Goal: Use online tool/utility: Utilize a website feature to perform a specific function

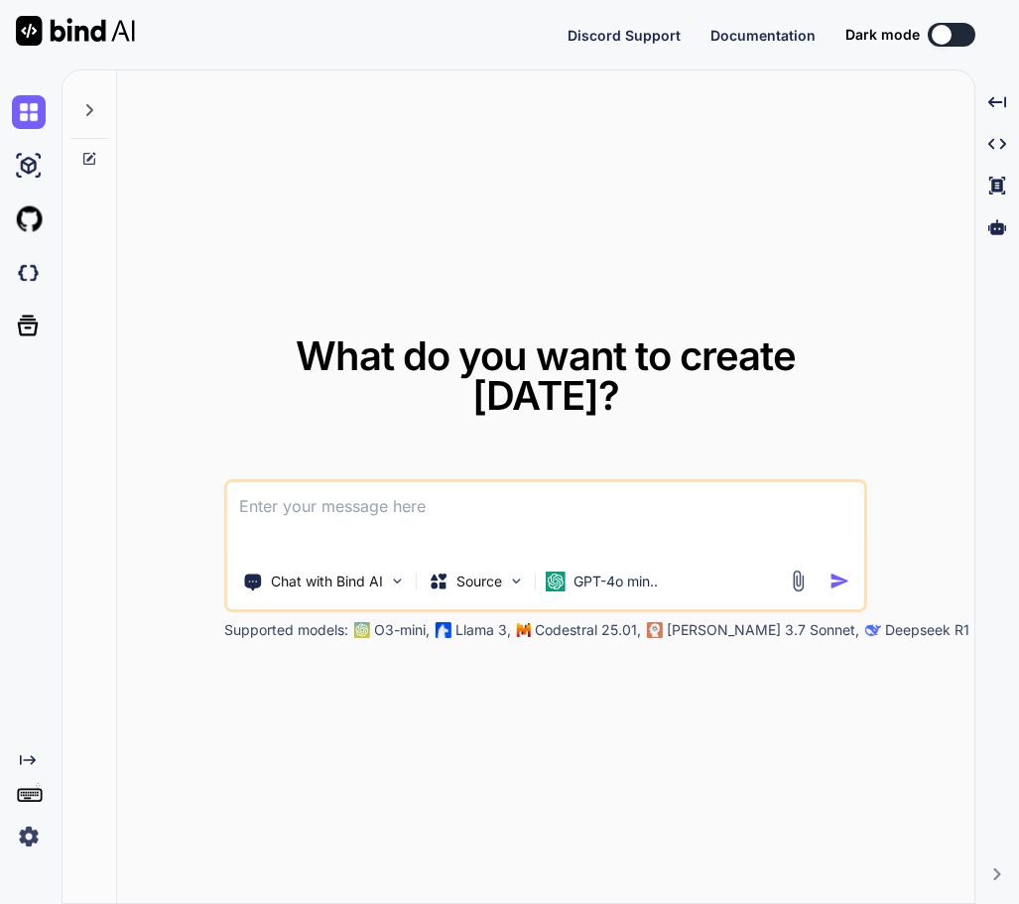
type textarea "x"
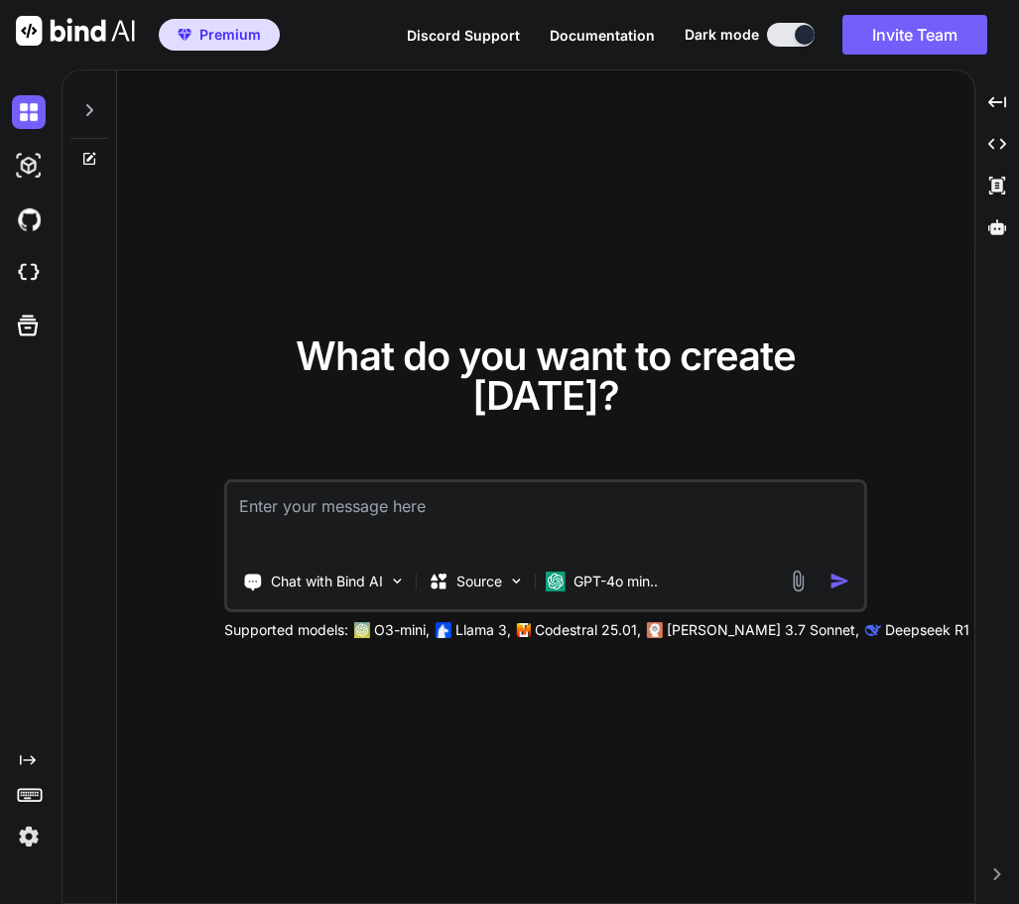
type textarea "x"
click at [773, 173] on div "What do you want to create today? Chat with Bind AI Source GPT-4o min.. Support…" at bounding box center [546, 487] width 858 height 835
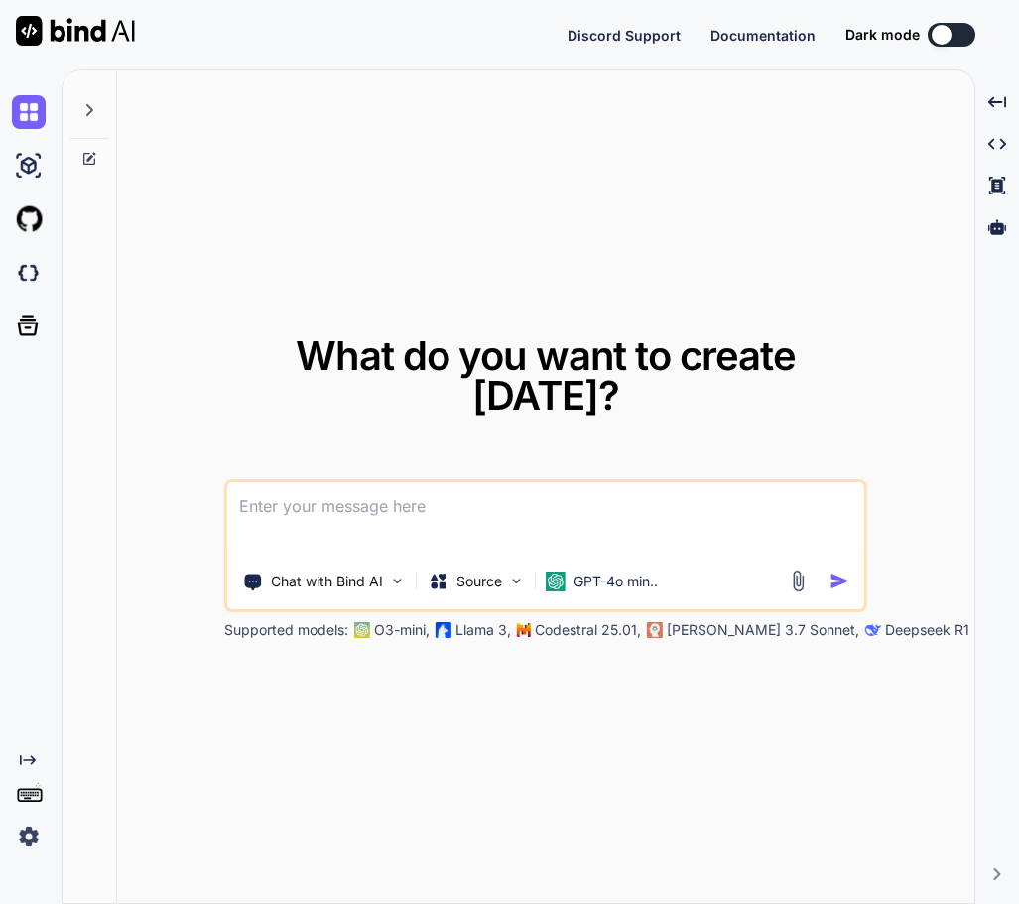
type textarea "x"
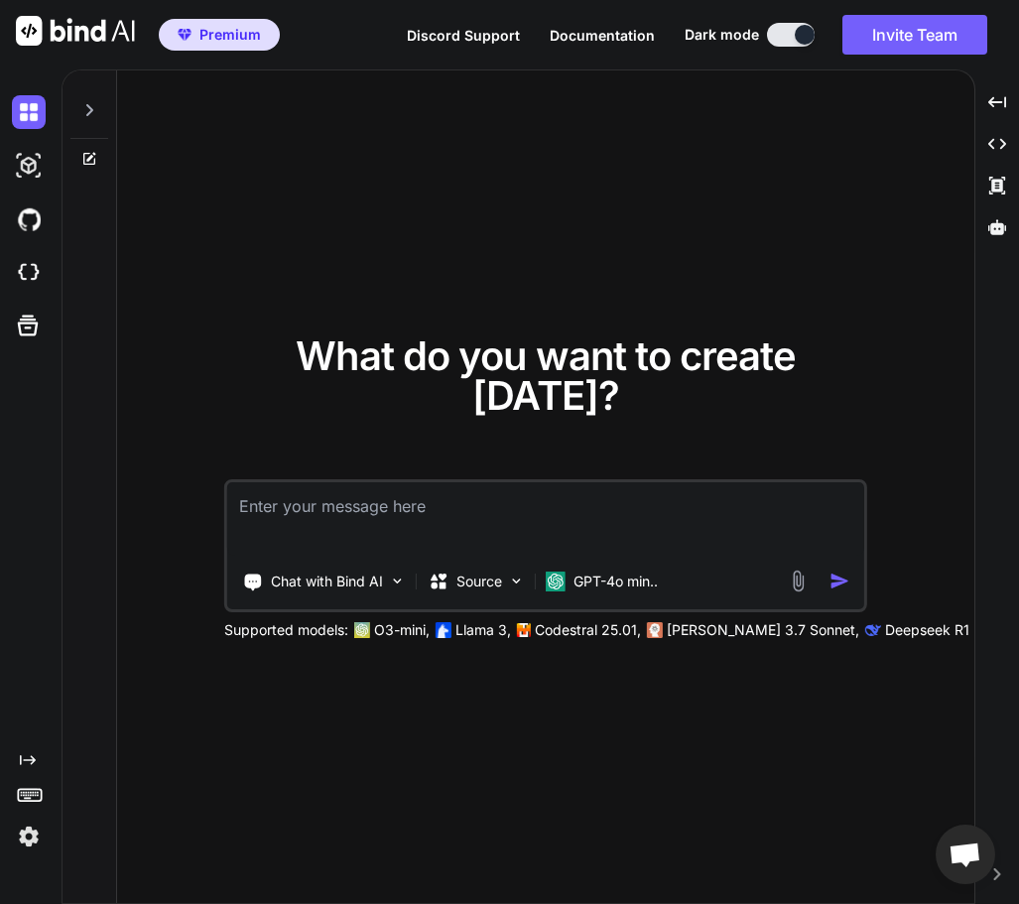
type textarea "x"
click at [485, 274] on div "What do you want to create [DATE]? Chat with Bind AI Source GPT-4o min.. Suppor…" at bounding box center [546, 487] width 858 height 835
click at [16, 167] on img at bounding box center [29, 166] width 34 height 34
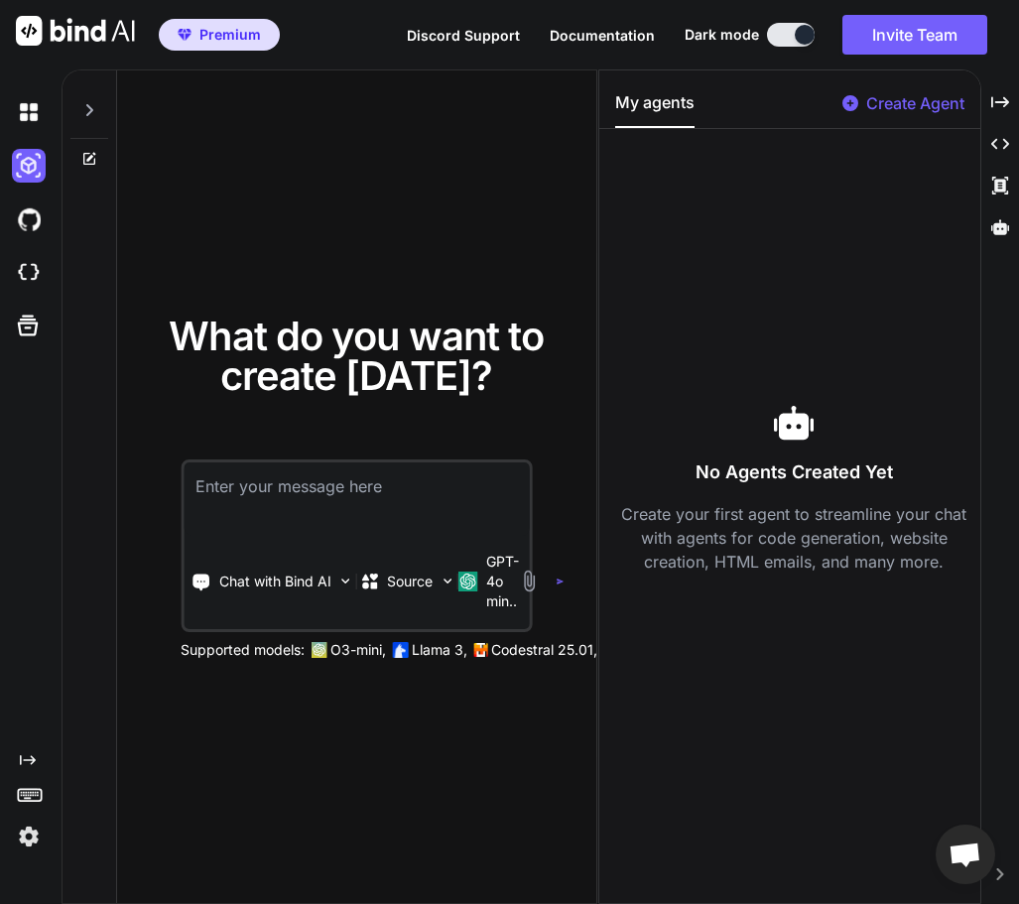
click at [265, 507] on textarea at bounding box center [356, 499] width 345 height 73
type textarea "hi"
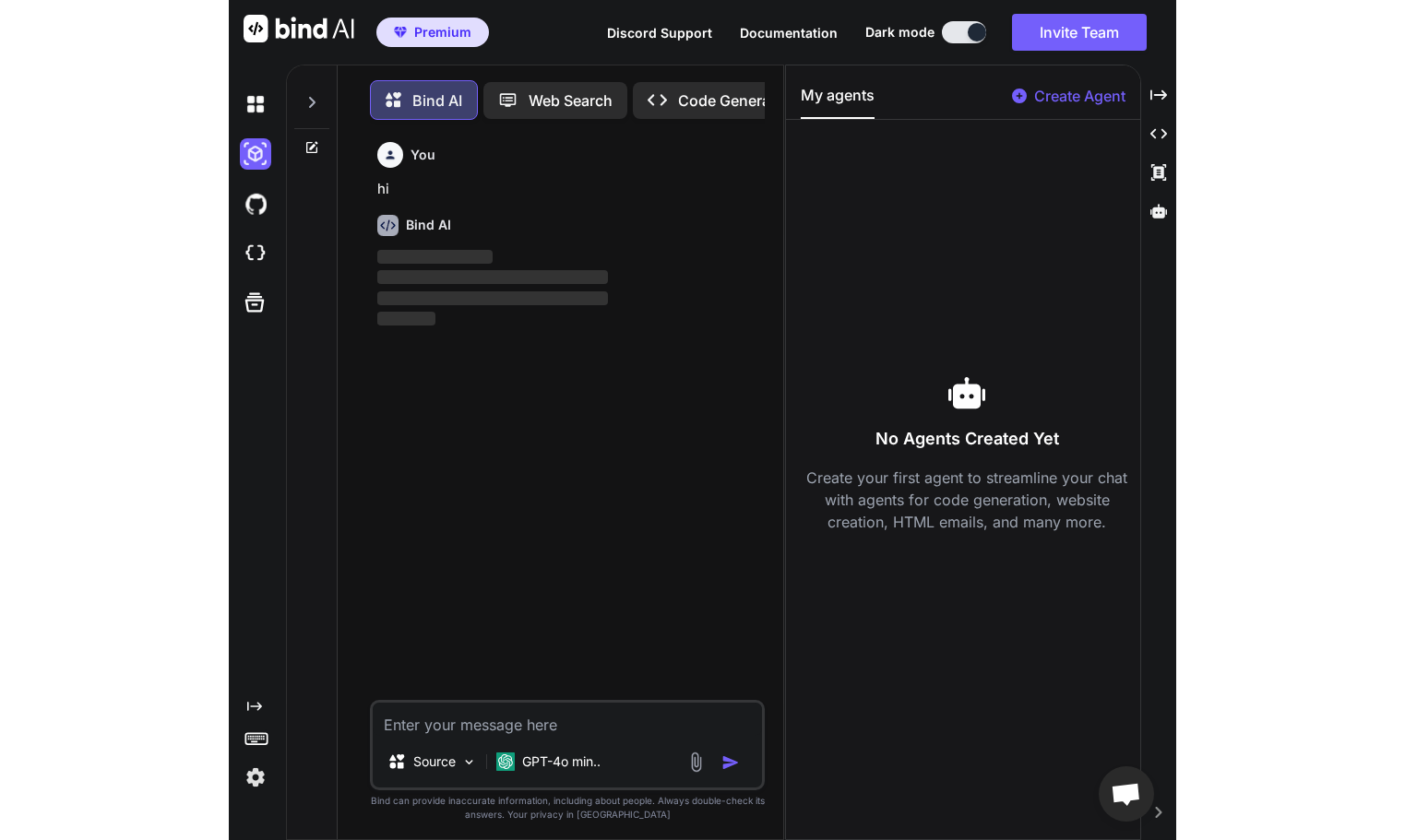
scroll to position [9, 0]
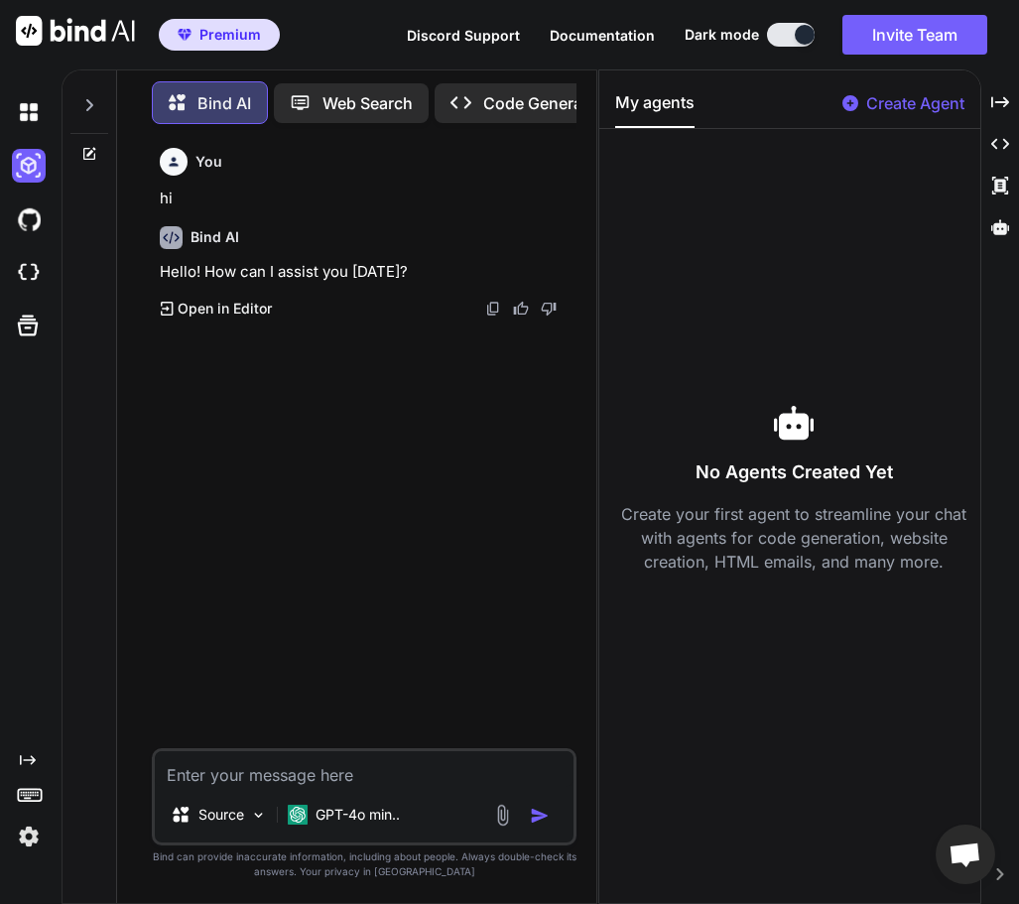
click at [328, 772] on textarea at bounding box center [364, 769] width 419 height 36
type textarea "hi"
click at [545, 810] on img "button" at bounding box center [540, 816] width 20 height 20
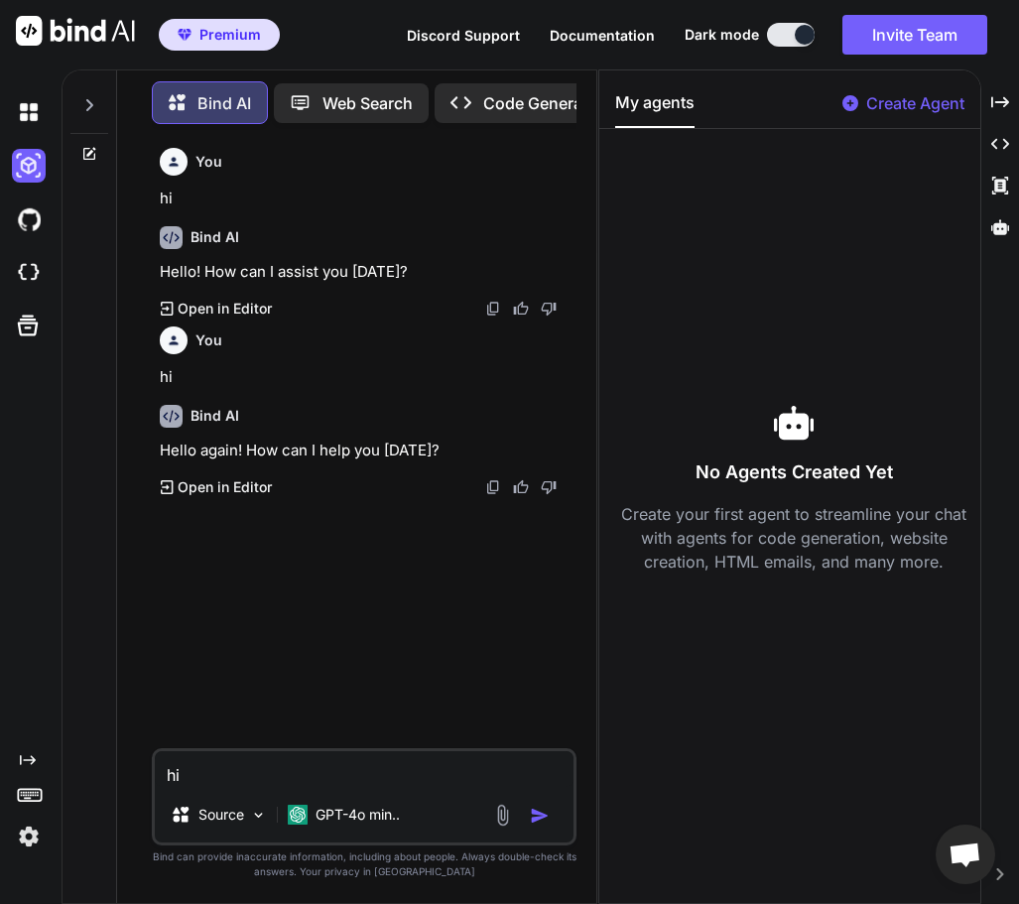
click at [604, 35] on span "Documentation" at bounding box center [602, 35] width 105 height 17
click at [311, 535] on div "You hi Bind AI Hello! How can I assist you [DATE]? Created with Pixso. Open in …" at bounding box center [366, 444] width 421 height 608
click at [321, 425] on div "Bind AI" at bounding box center [366, 416] width 413 height 23
click at [822, 318] on div "No Agents Created Yet Create your first agent to streamline your chat with agen…" at bounding box center [793, 488] width 357 height 686
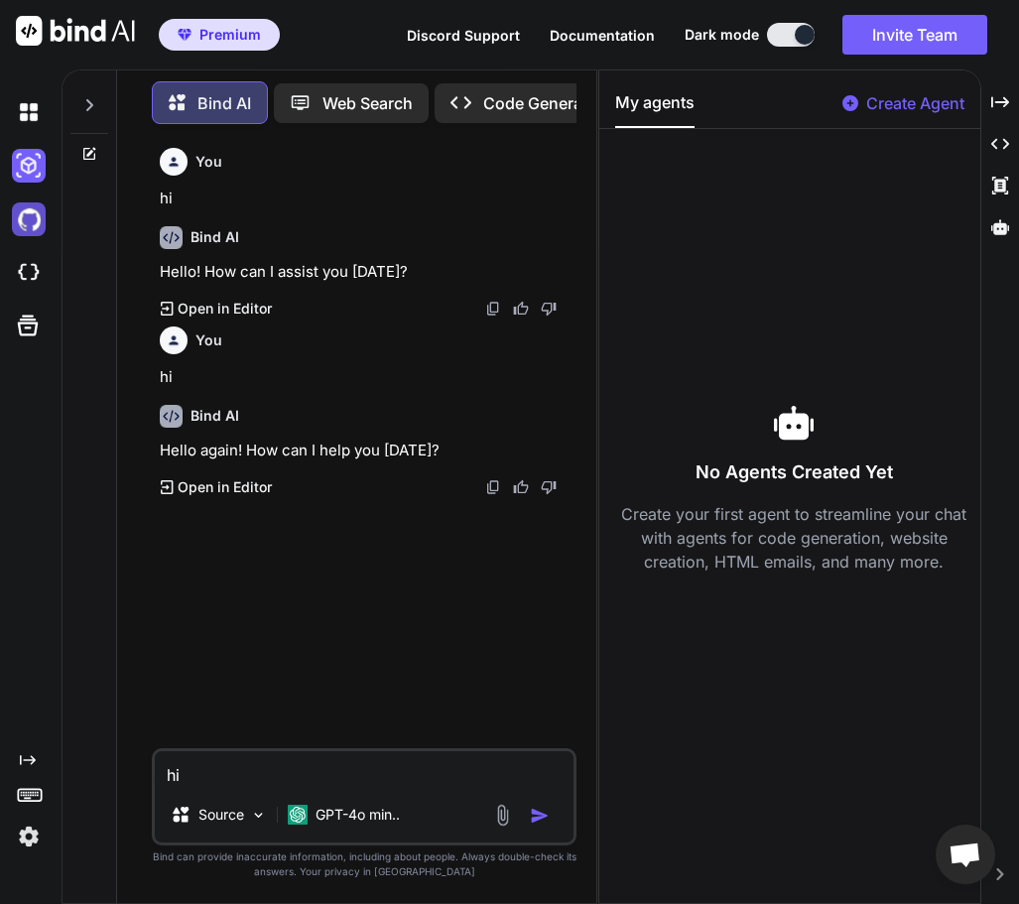
click at [27, 218] on img at bounding box center [29, 219] width 34 height 34
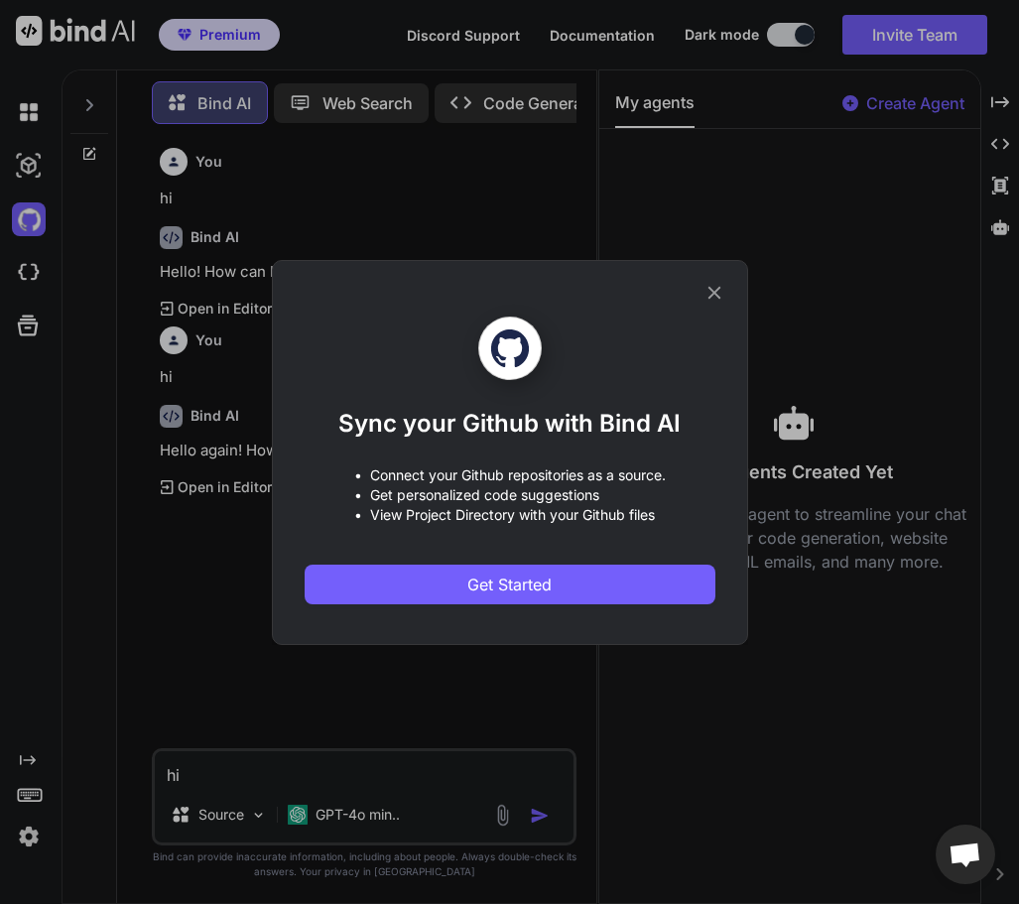
click at [718, 301] on icon at bounding box center [715, 293] width 22 height 22
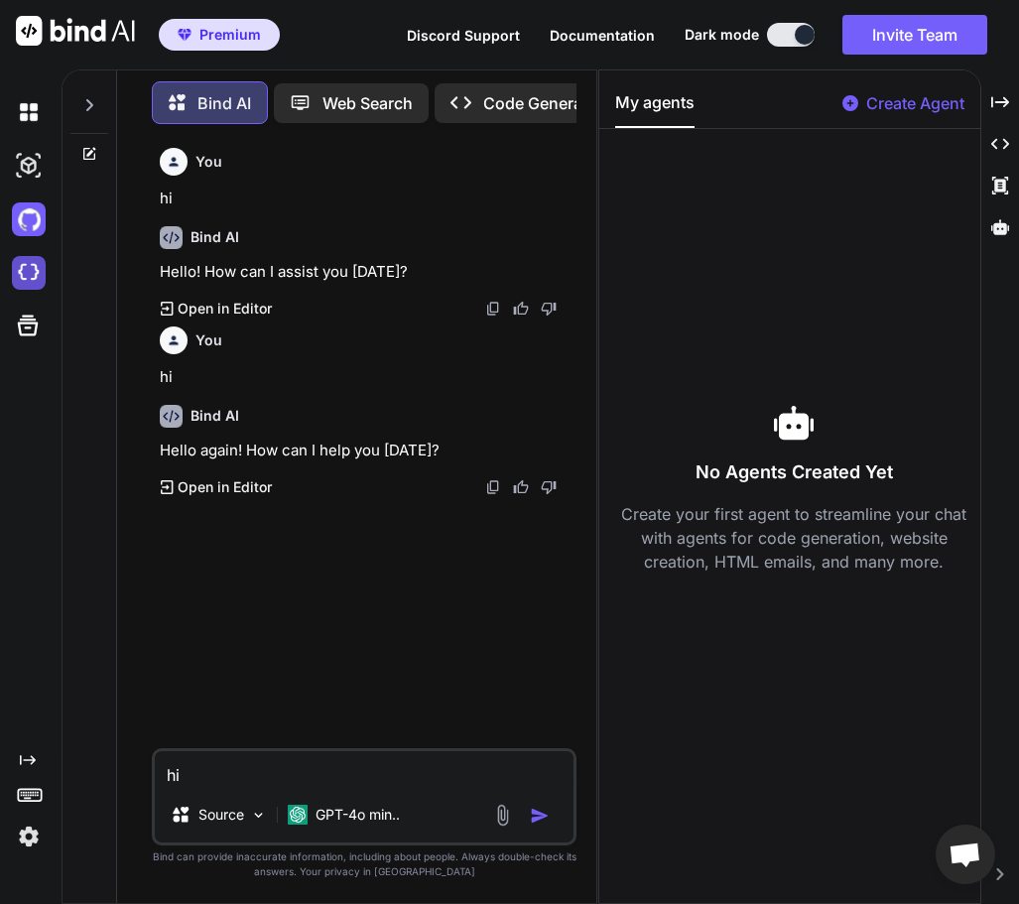
click at [40, 278] on img at bounding box center [29, 273] width 34 height 34
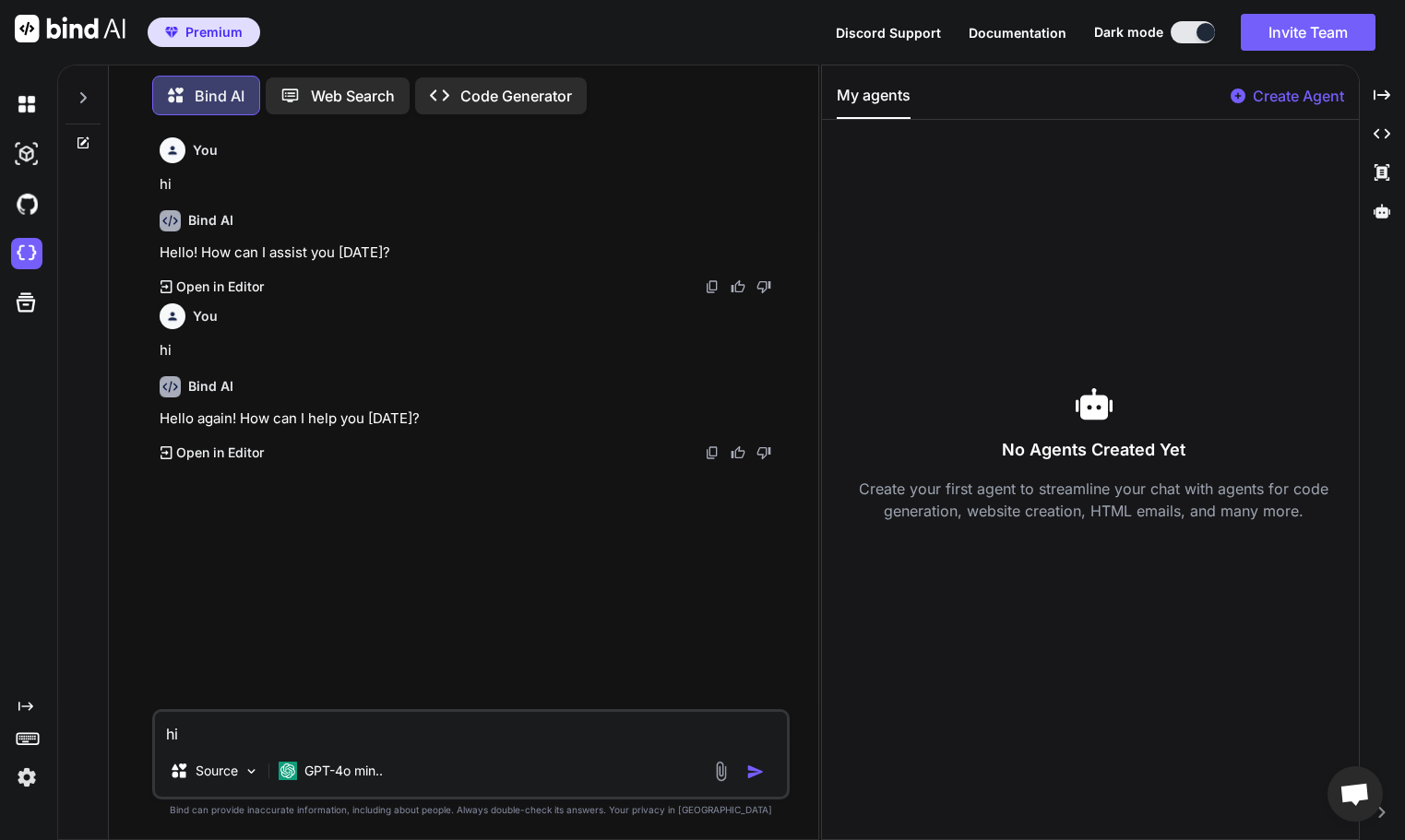
click at [888, 35] on span "Discord Support" at bounding box center [887, 33] width 105 height 16
click at [946, 32] on span "Documentation" at bounding box center [1017, 33] width 98 height 16
click at [946, 33] on button "Invite Team" at bounding box center [1307, 33] width 135 height 37
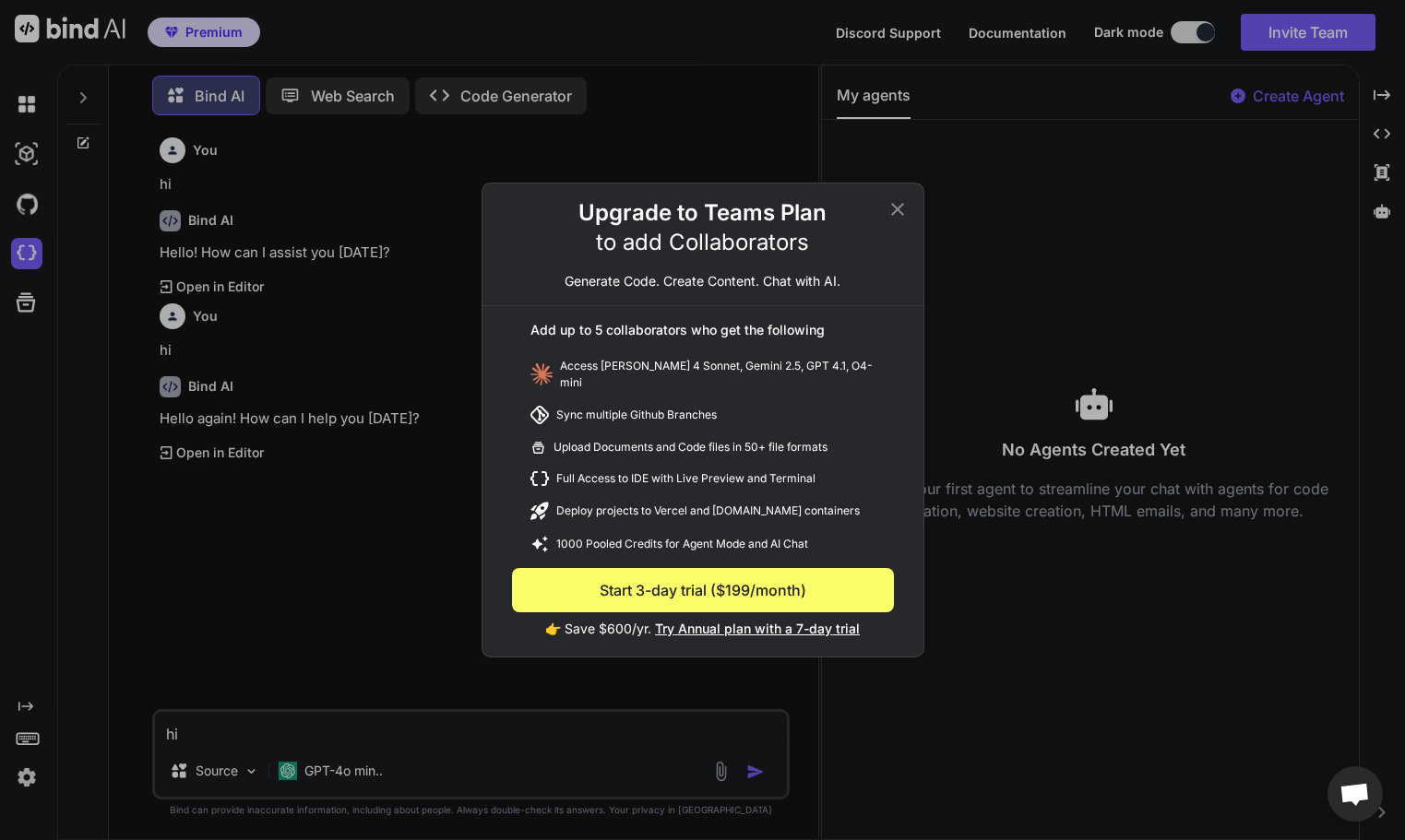
click at [899, 211] on icon at bounding box center [898, 209] width 22 height 22
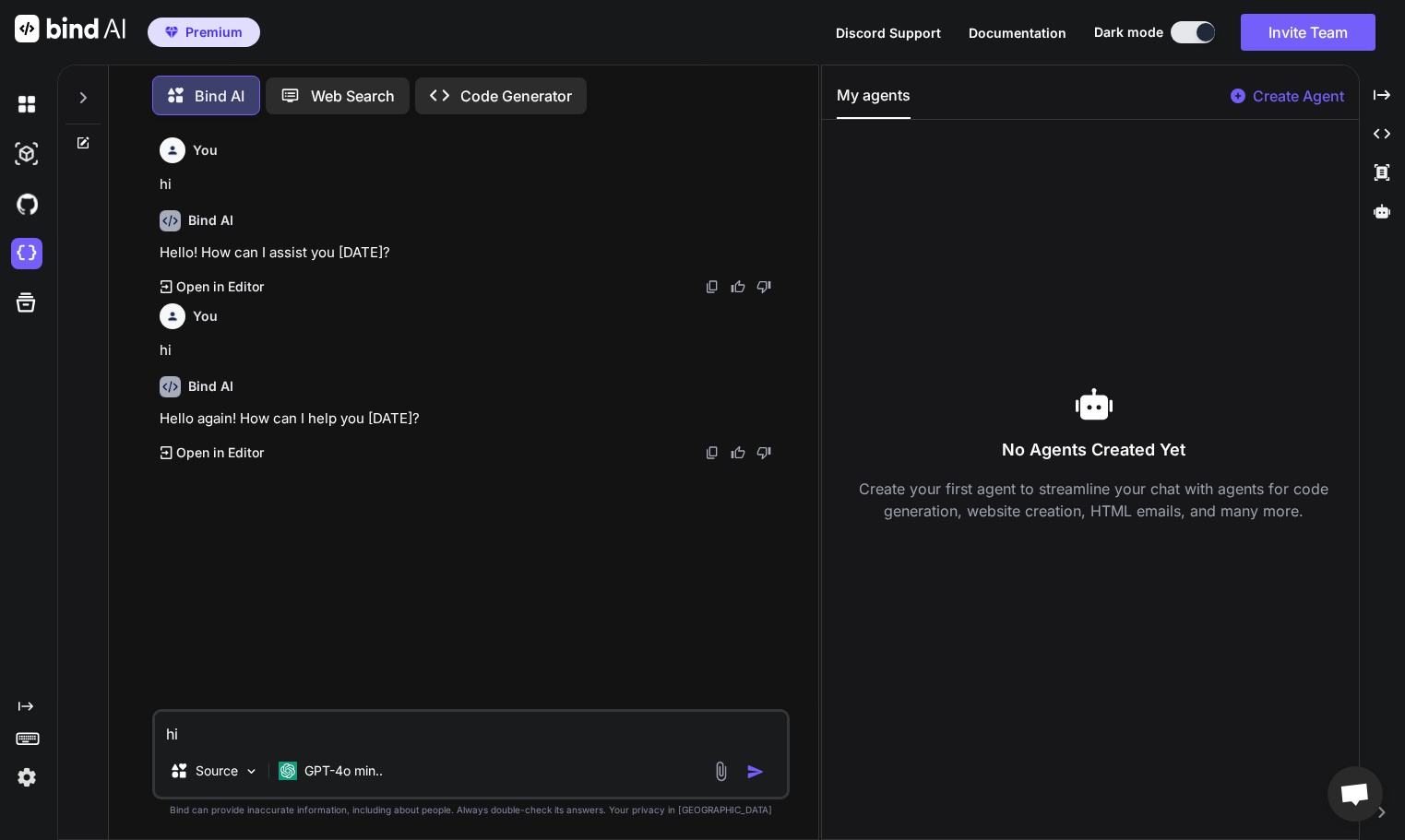
click at [946, 101] on p "Create Agent" at bounding box center [1298, 96] width 91 height 22
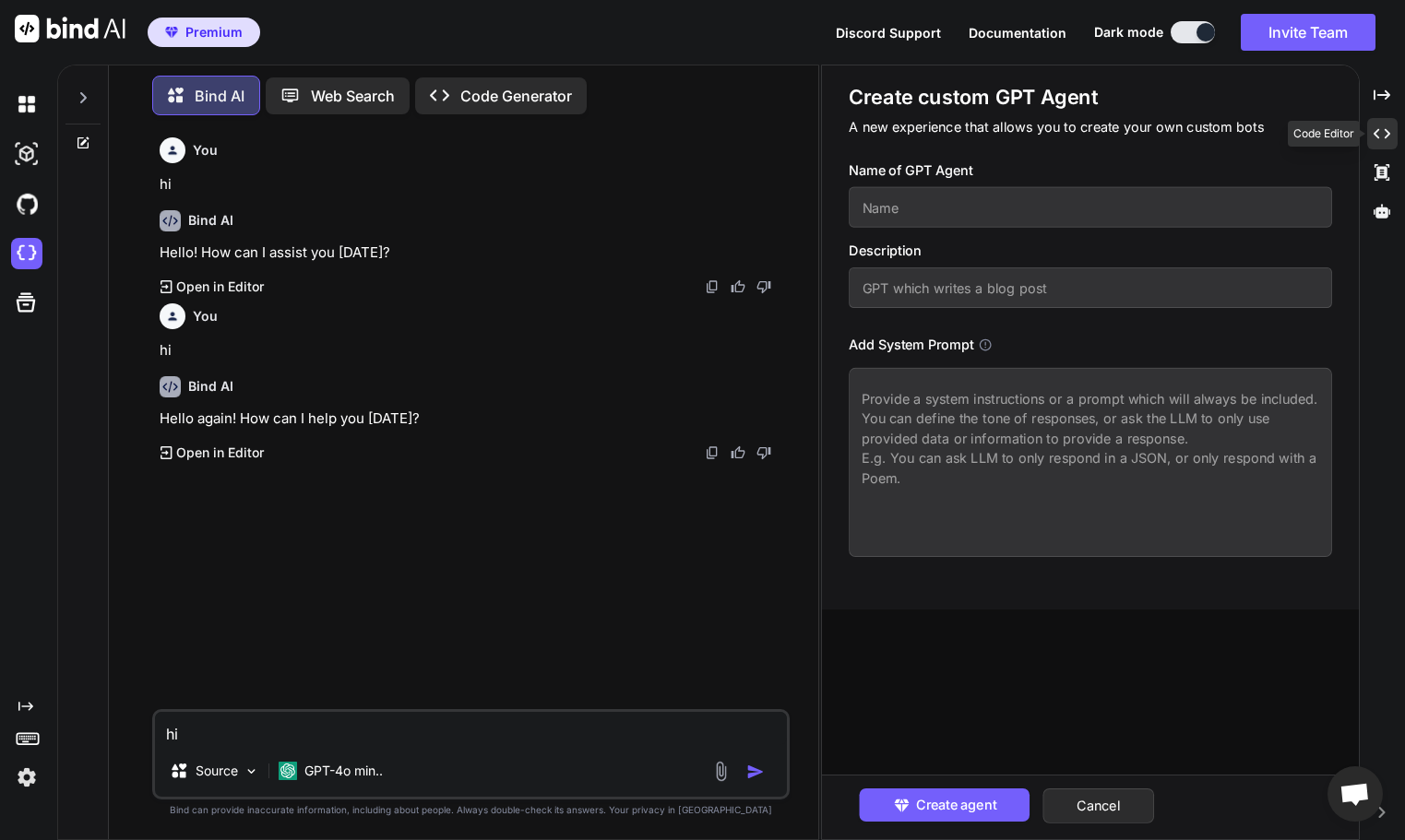
click at [946, 129] on icon at bounding box center [1382, 134] width 17 height 10
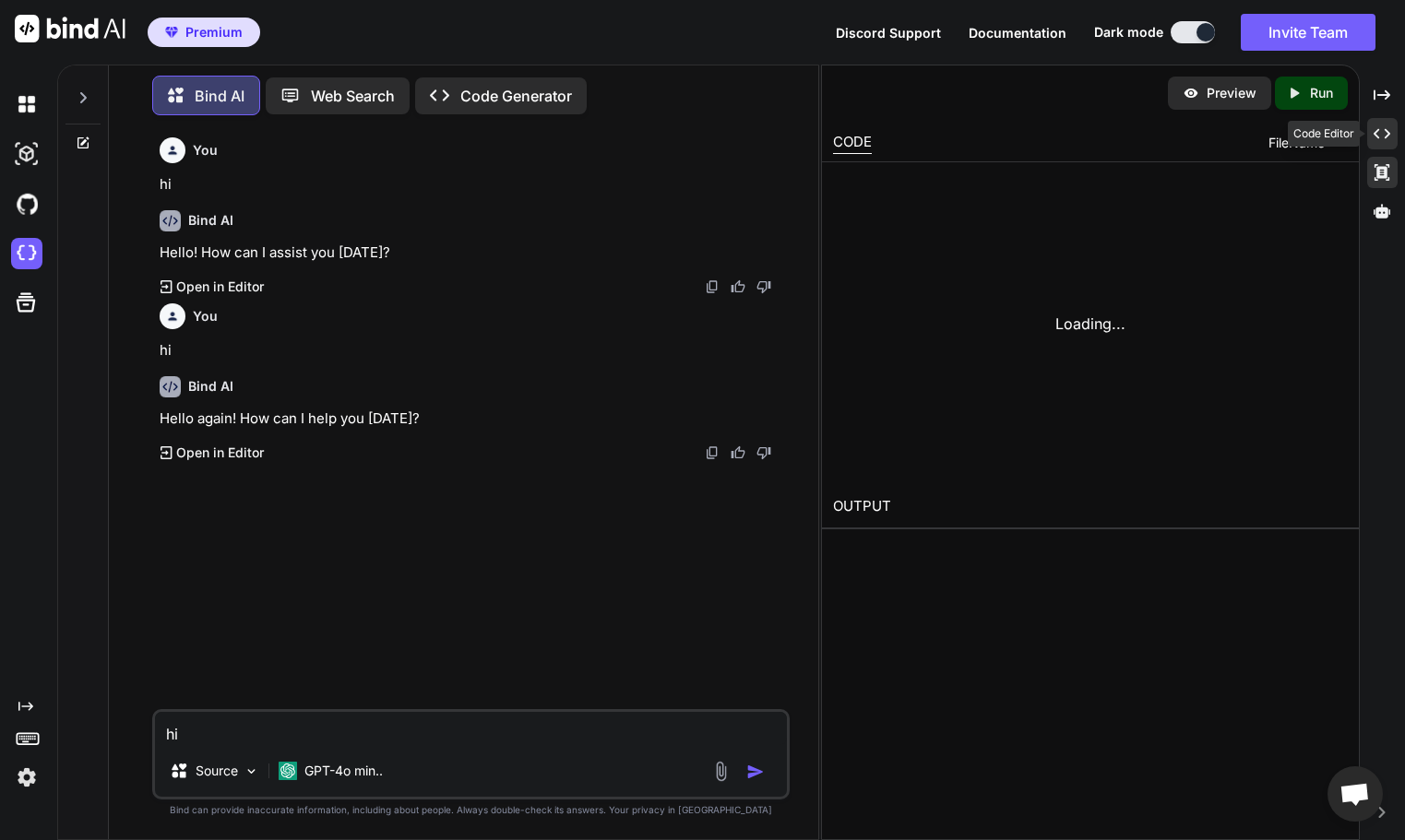
click at [946, 170] on icon at bounding box center [1382, 173] width 15 height 17
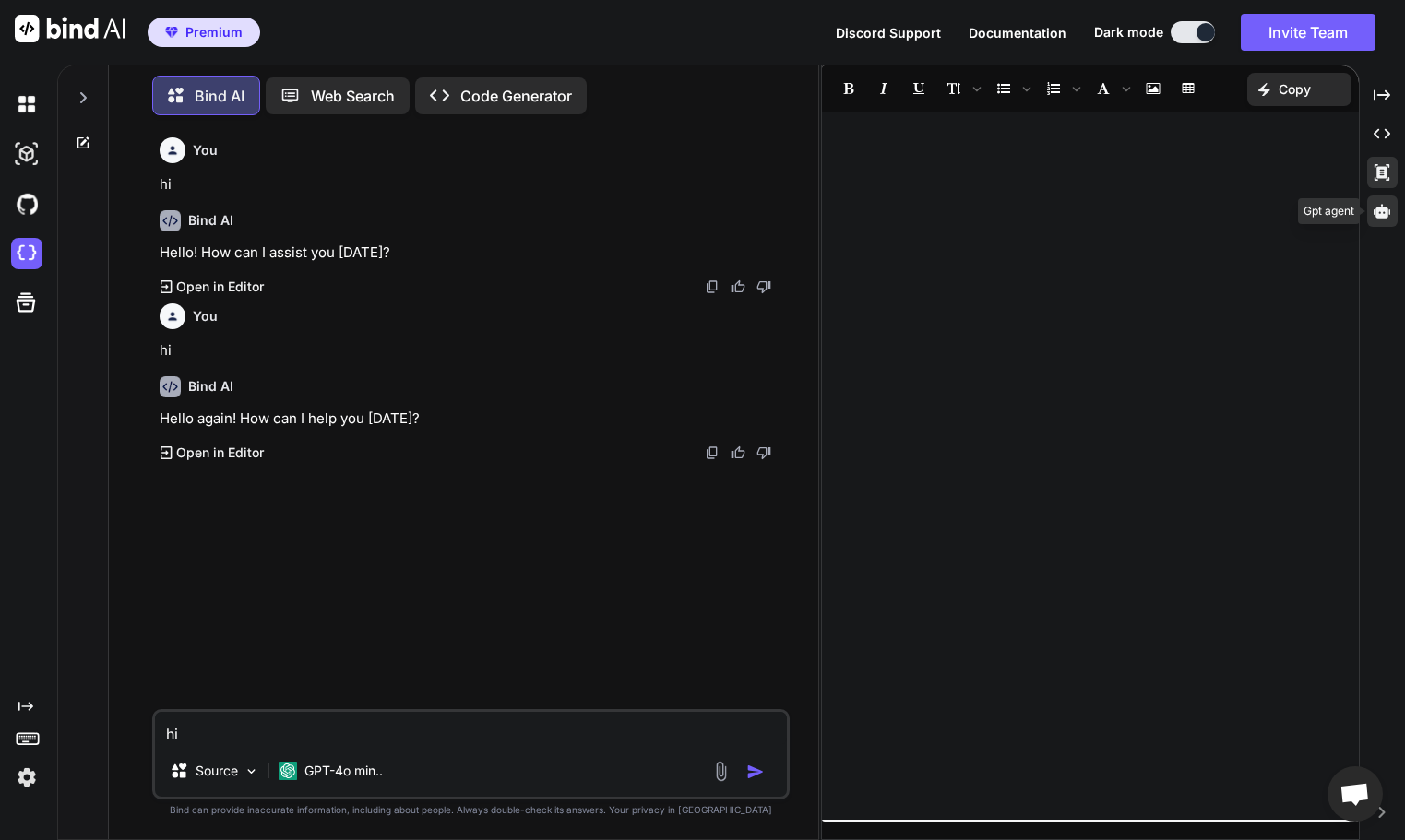
click at [946, 217] on icon at bounding box center [1382, 210] width 17 height 14
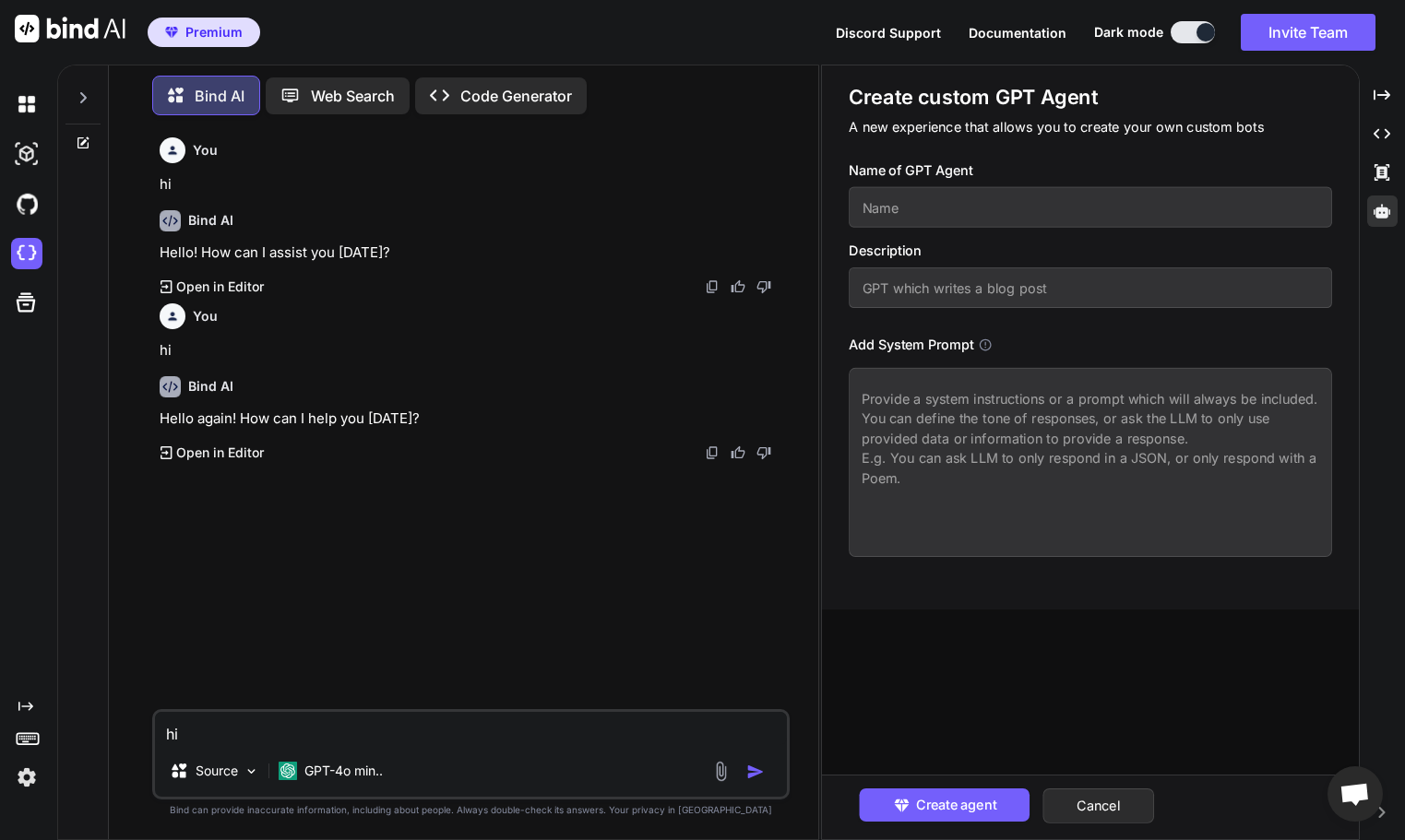
click at [700, 183] on p "hi" at bounding box center [472, 185] width 625 height 21
click at [735, 455] on img at bounding box center [738, 453] width 15 height 15
click at [736, 455] on img at bounding box center [738, 453] width 15 height 15
click at [771, 454] on div "Created with Pixso. Open in Editor" at bounding box center [472, 453] width 625 height 19
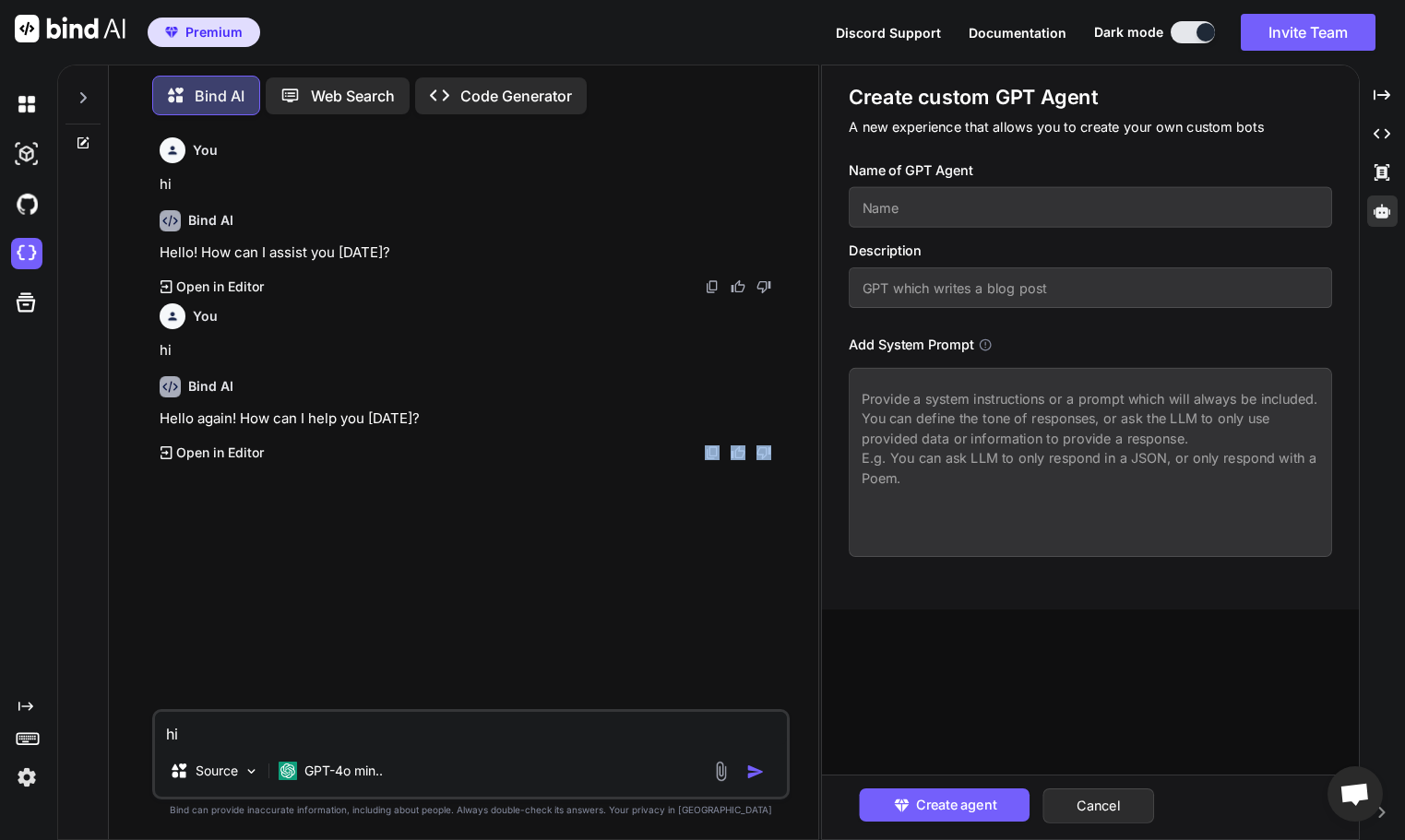
drag, startPoint x: 771, startPoint y: 454, endPoint x: 755, endPoint y: 451, distance: 16.3
click at [770, 454] on div "Created with Pixso. Open in Editor" at bounding box center [472, 453] width 625 height 19
click at [753, 451] on div at bounding box center [737, 453] width 66 height 15
click at [760, 454] on img at bounding box center [764, 453] width 15 height 15
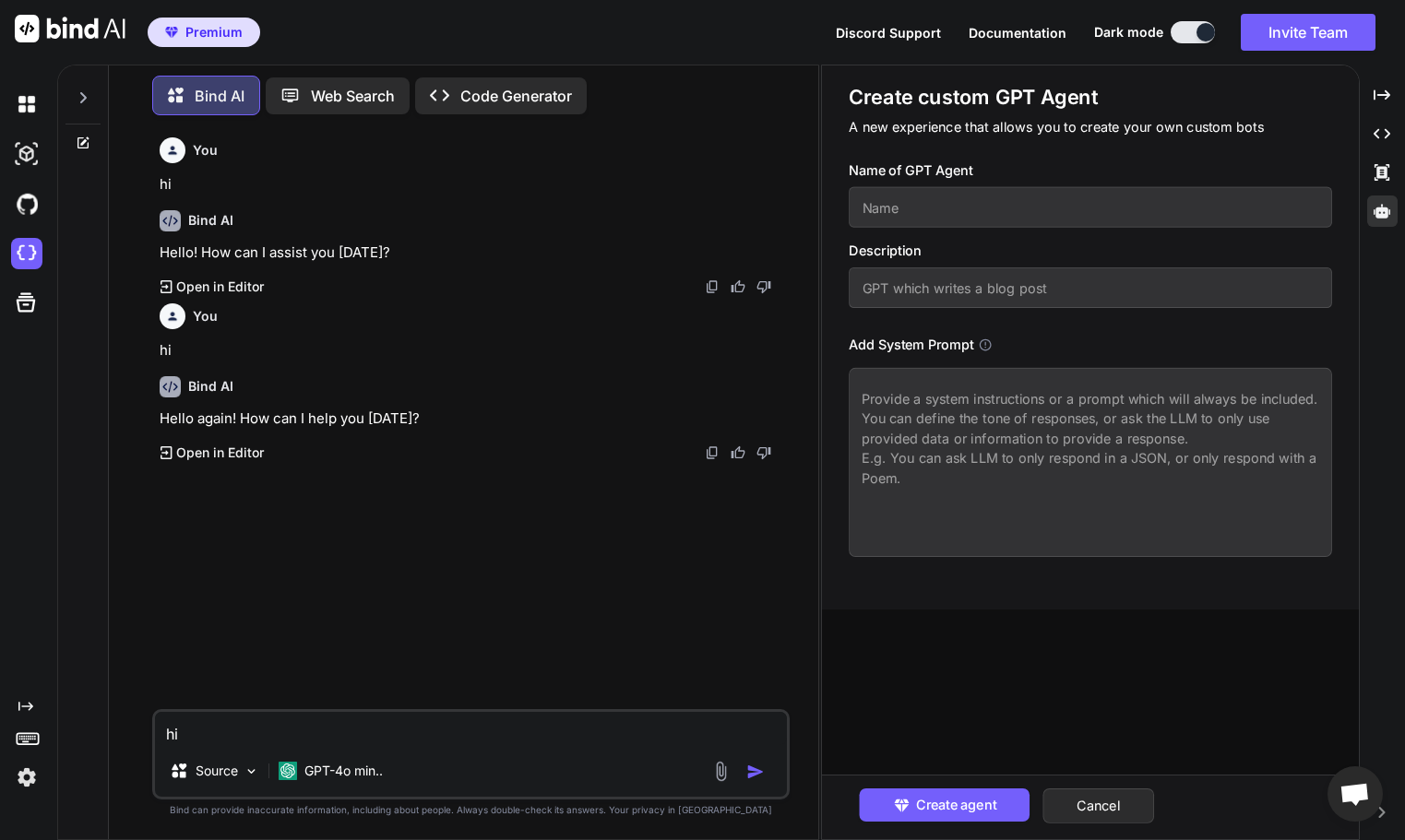
click at [760, 454] on img at bounding box center [764, 453] width 15 height 15
click at [712, 453] on img at bounding box center [712, 453] width 15 height 15
click at [741, 453] on img at bounding box center [738, 453] width 15 height 15
click at [166, 450] on icon "Created with Pixso." at bounding box center [166, 453] width 12 height 13
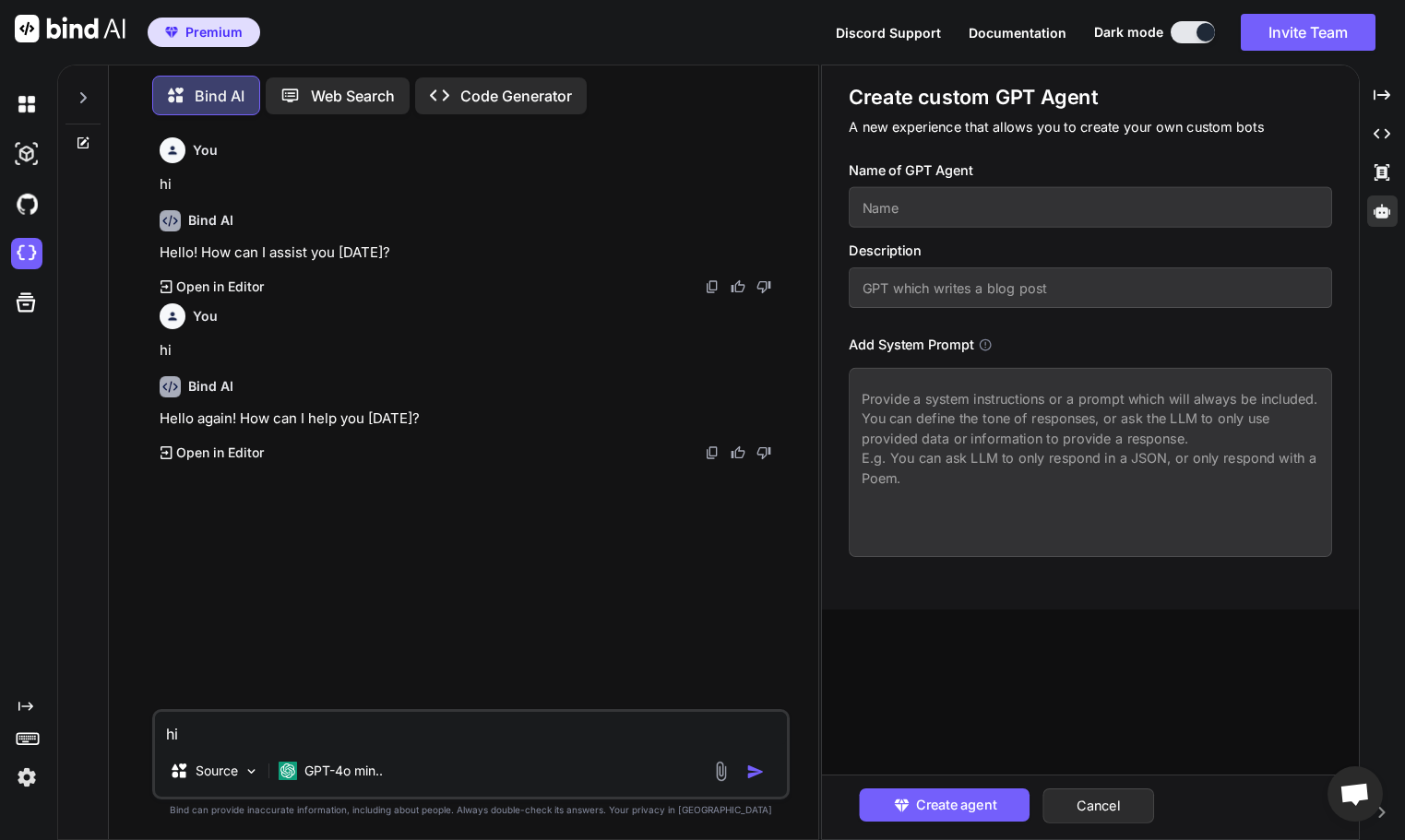
click at [312, 85] on p "Web Search" at bounding box center [352, 96] width 84 height 22
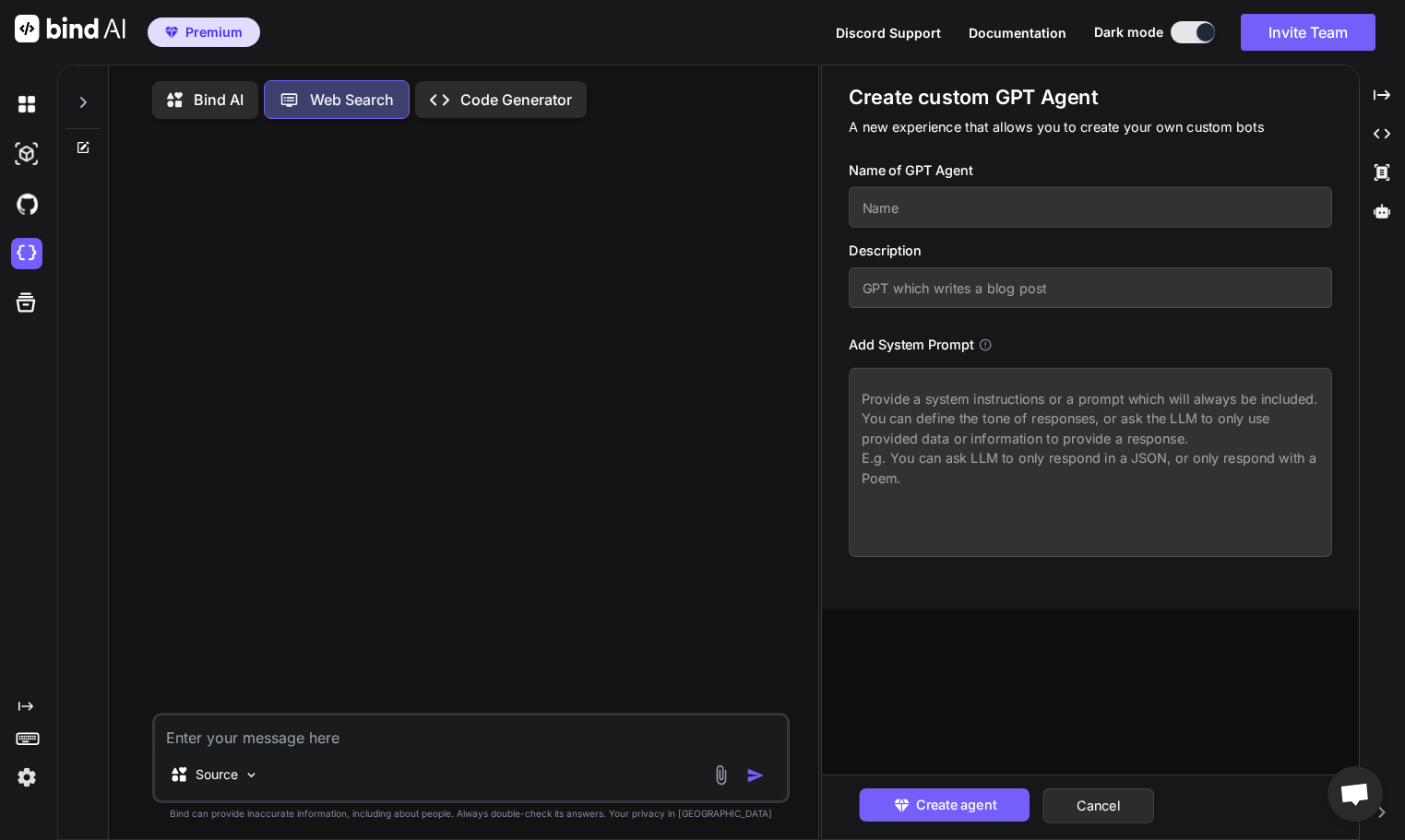
scroll to position [8, 0]
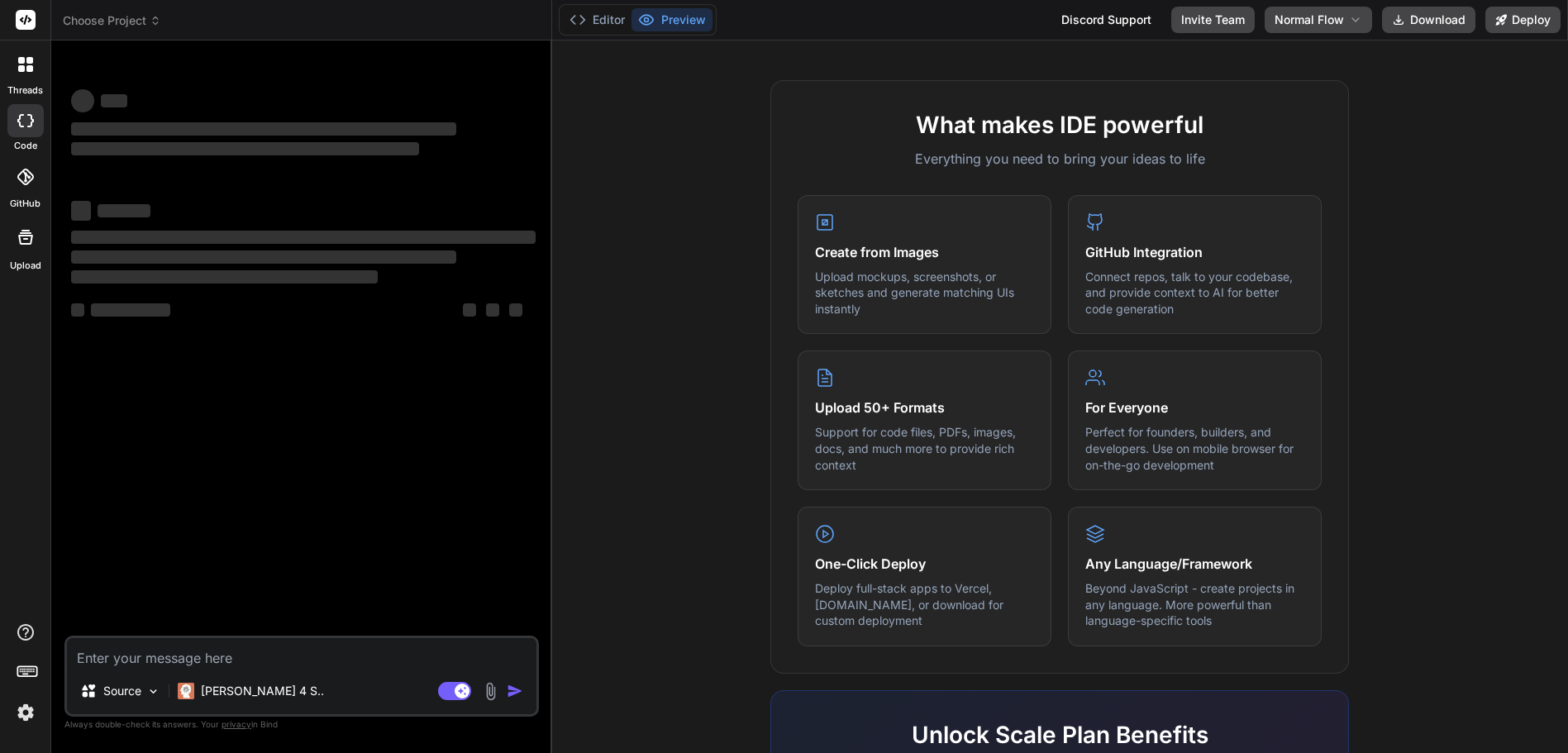
scroll to position [824, 0]
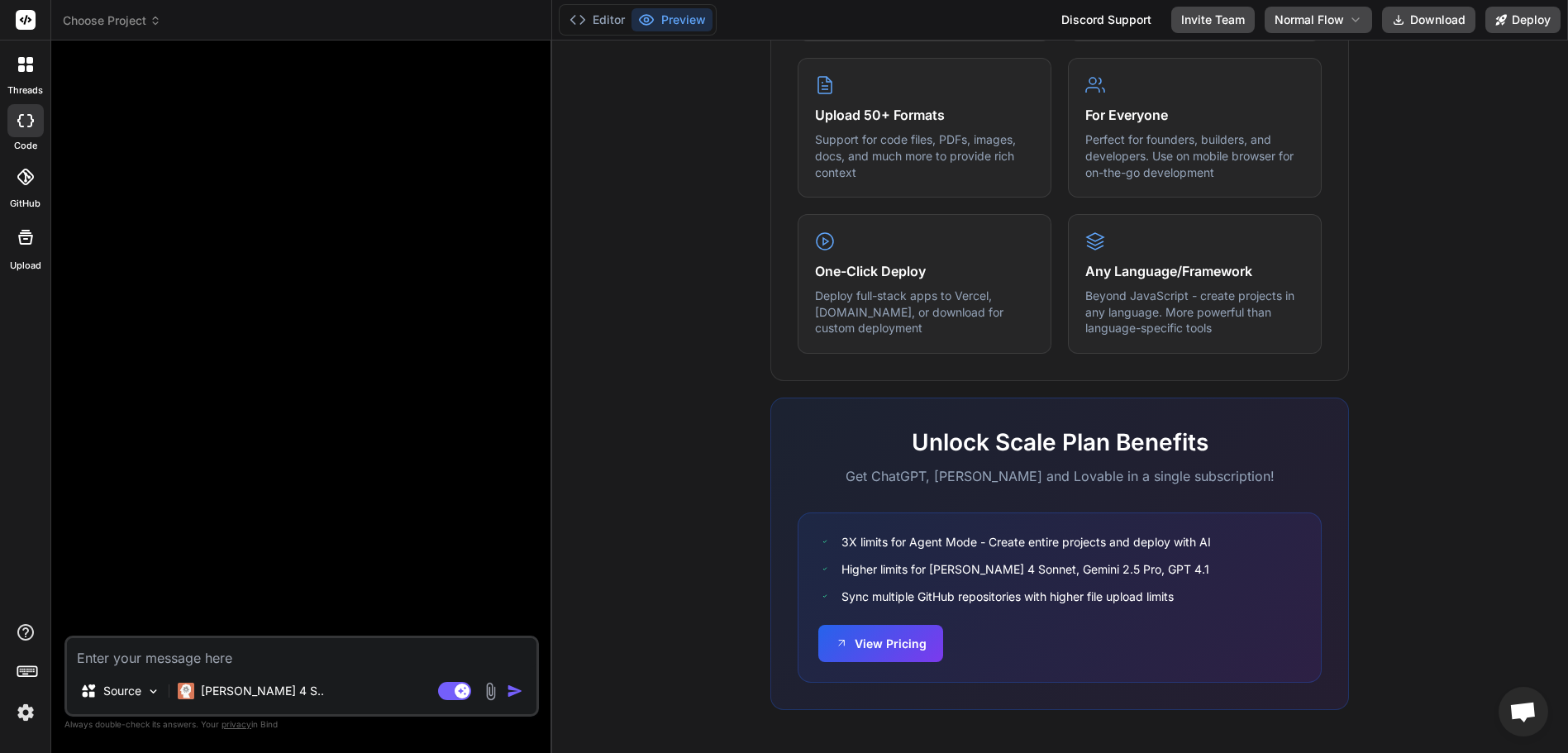
click at [37, 77] on div at bounding box center [26, 65] width 35 height 35
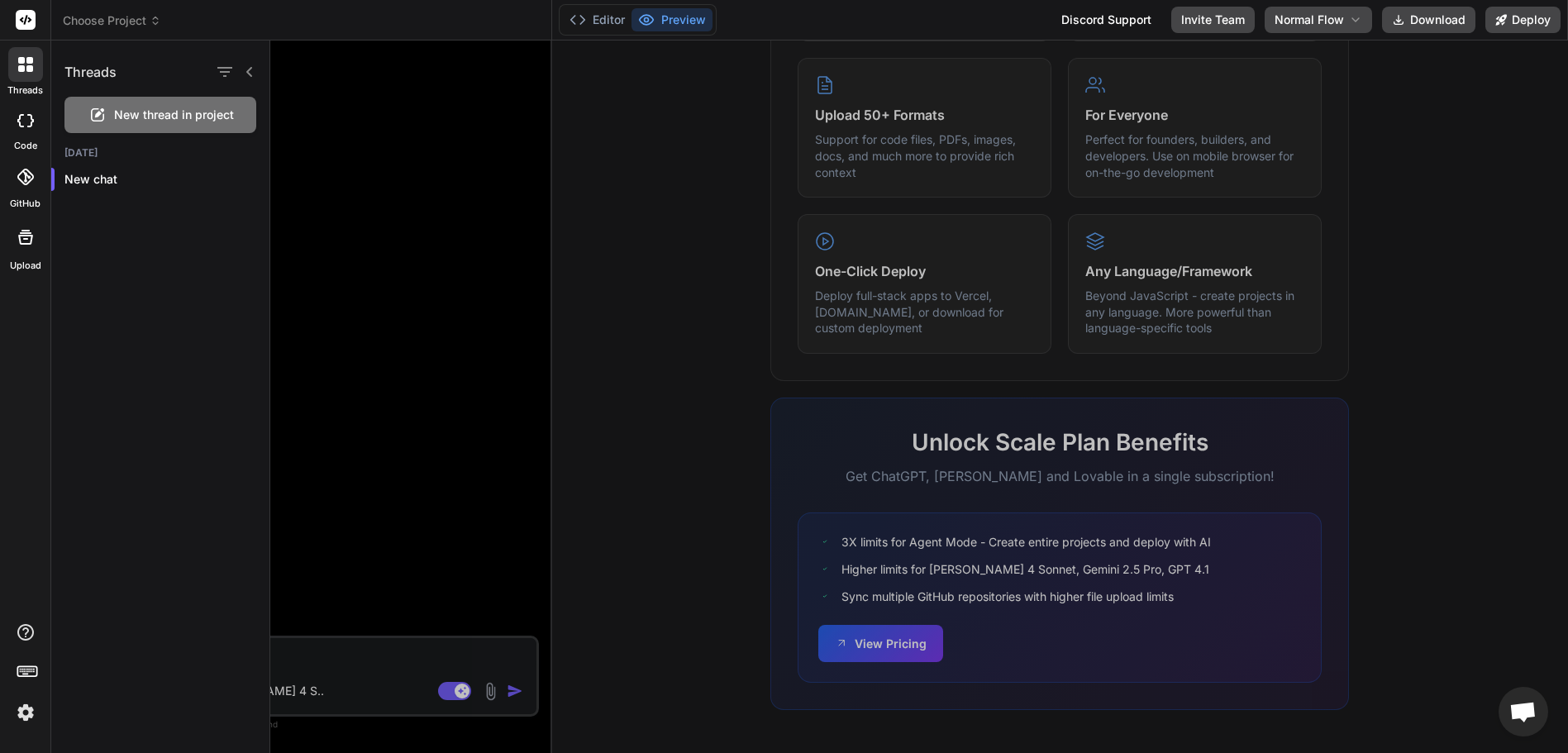
drag, startPoint x: 1561, startPoint y: 596, endPoint x: 1571, endPoint y: 522, distance: 74.7
click at [1567, 522] on html "threads code GitHub Upload Threads New thread in project [DATE] New chat Choose…" at bounding box center [784, 376] width 1568 height 753
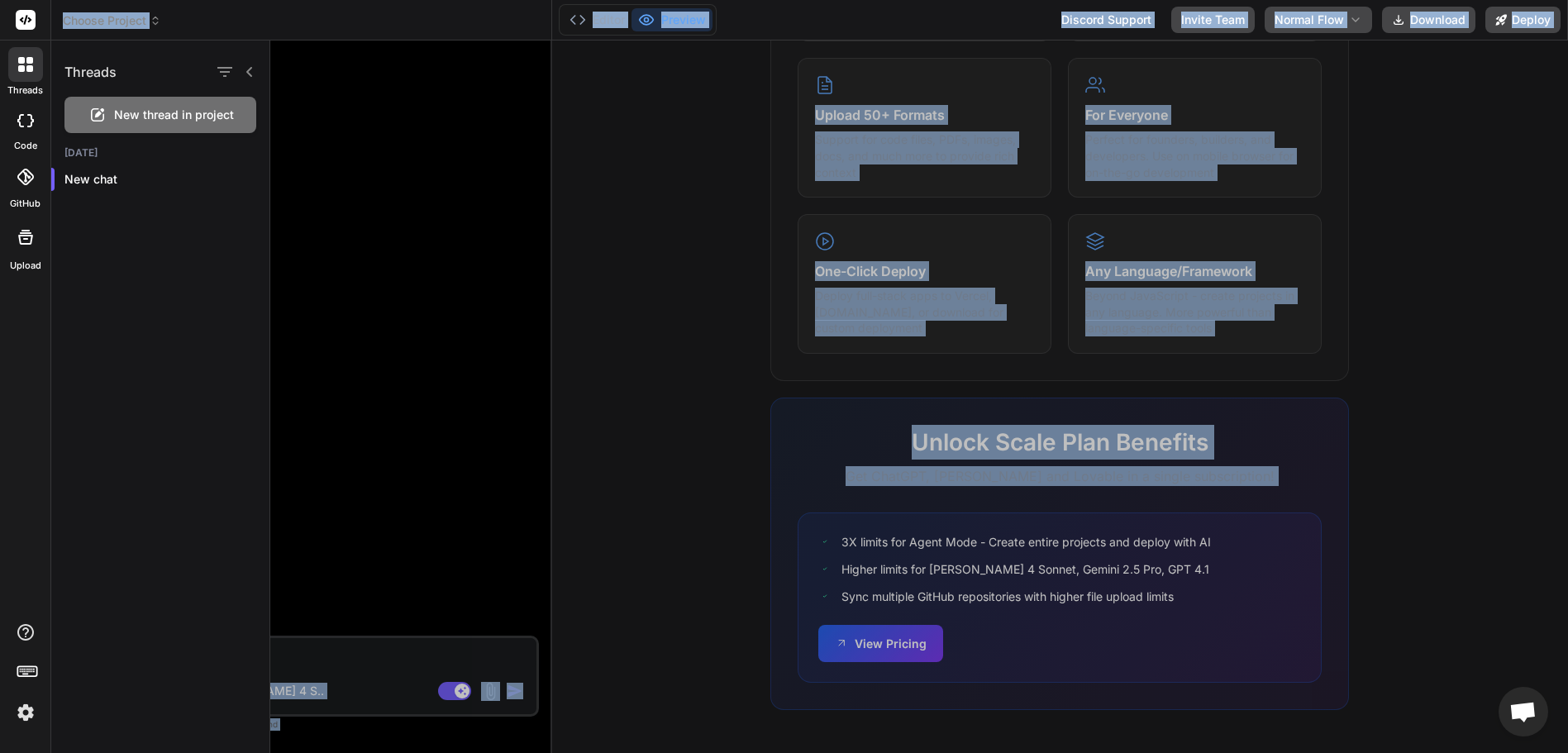
click at [1464, 409] on div at bounding box center [919, 397] width 1297 height 713
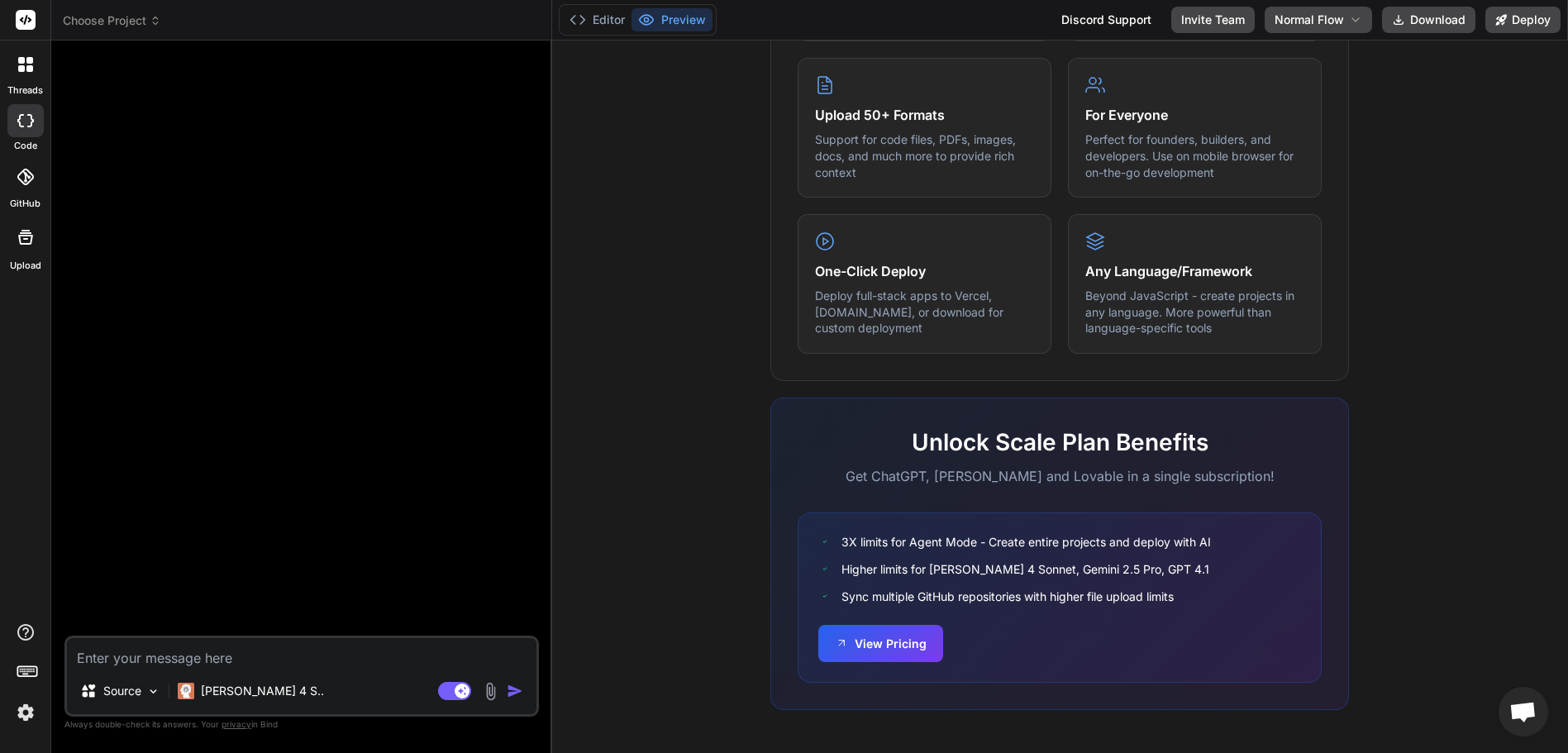
click at [22, 63] on icon at bounding box center [22, 60] width 7 height 7
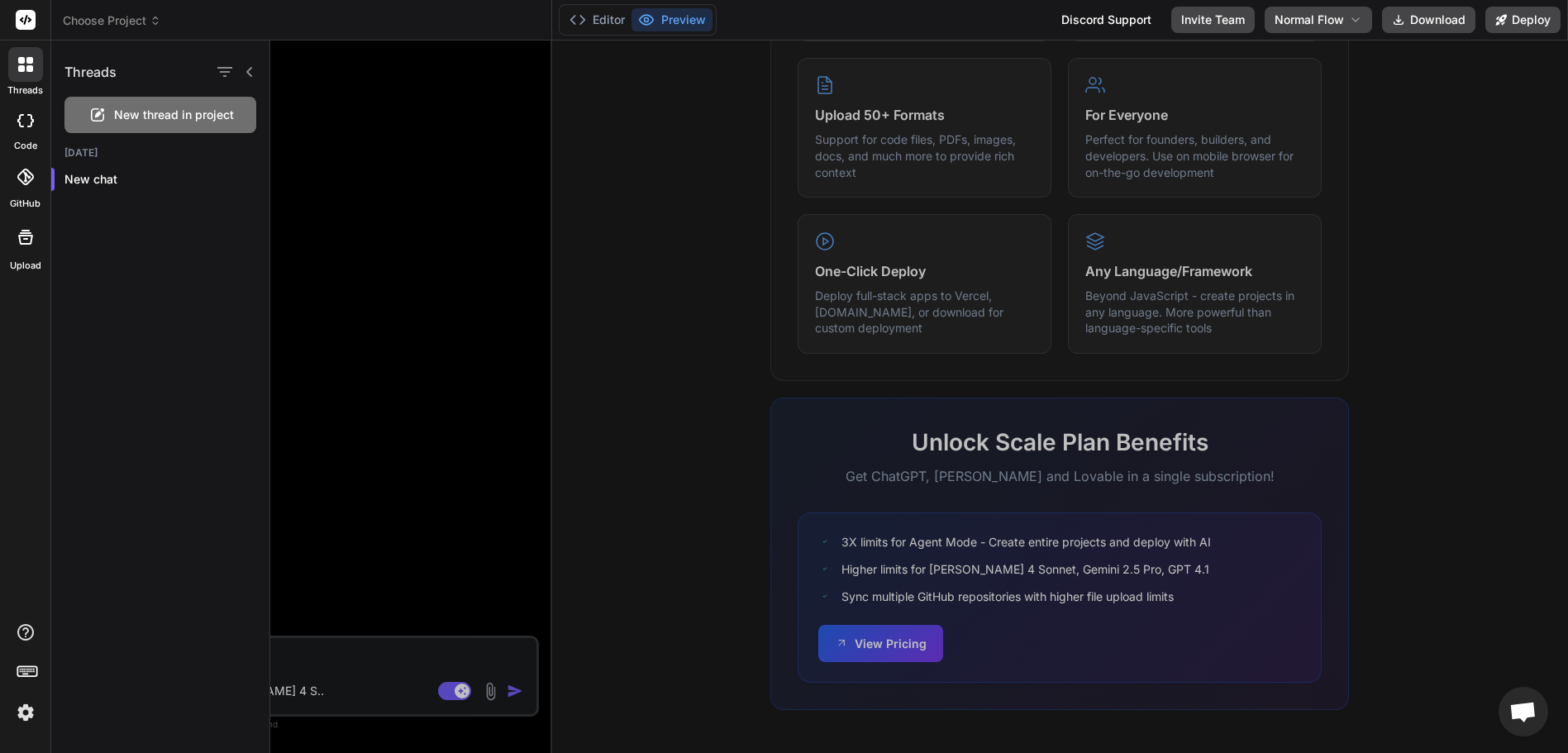
click at [22, 63] on icon at bounding box center [22, 60] width 7 height 7
click at [27, 131] on div at bounding box center [26, 121] width 37 height 33
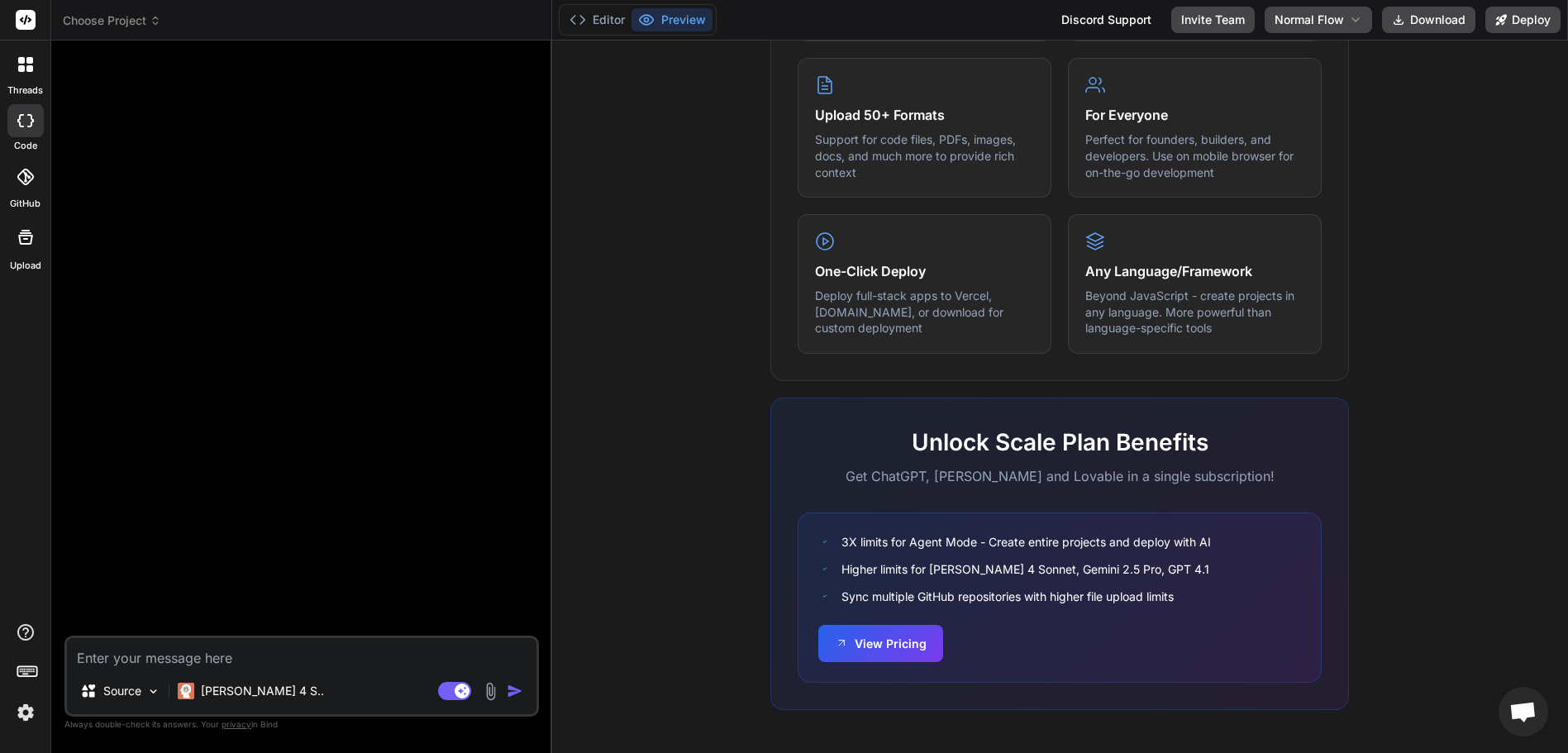
type textarea "x"
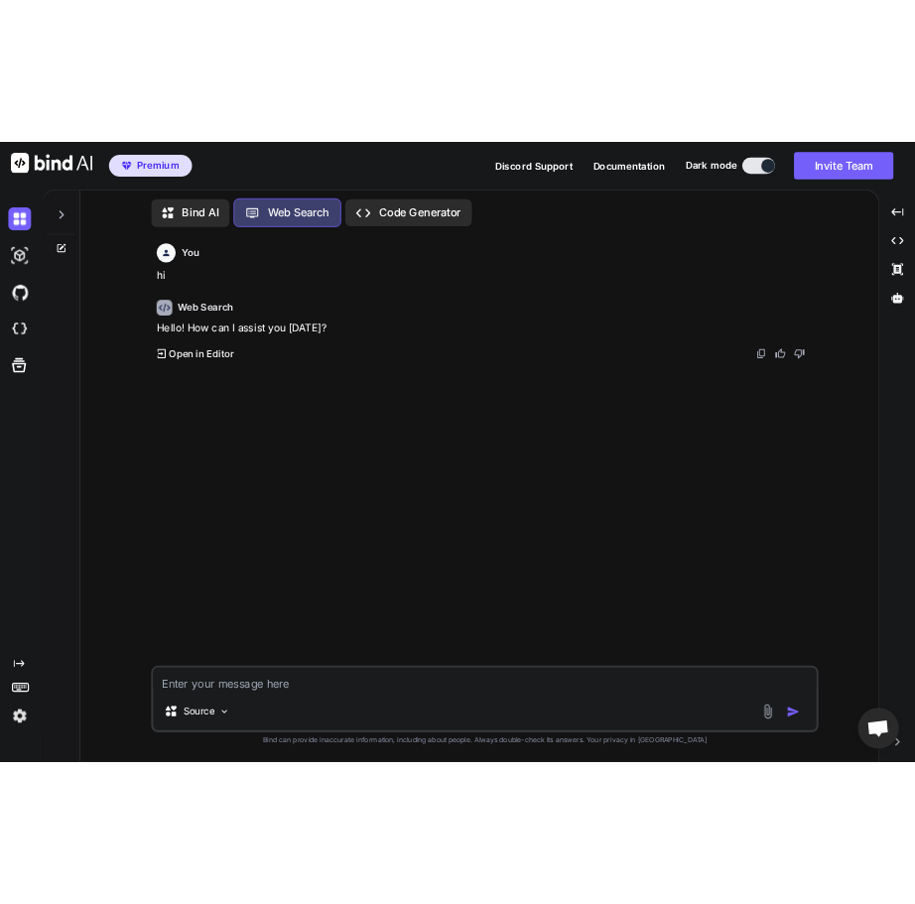
scroll to position [9, 0]
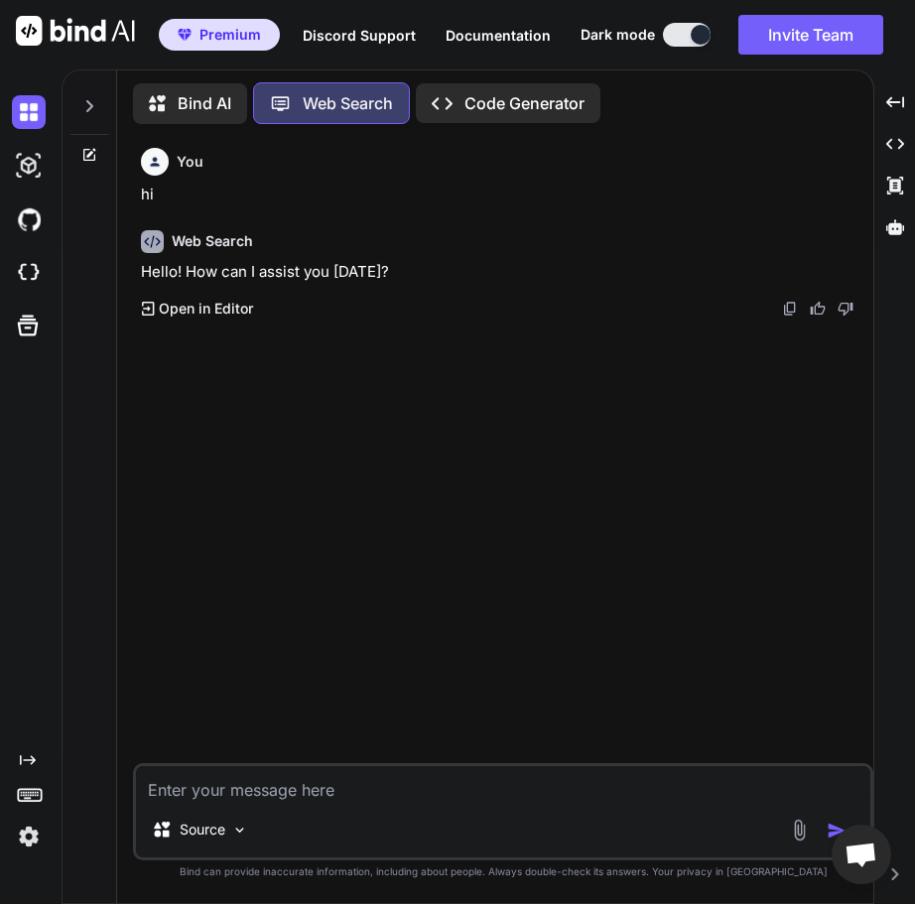
click at [473, 102] on p "Code Generator" at bounding box center [525, 103] width 120 height 24
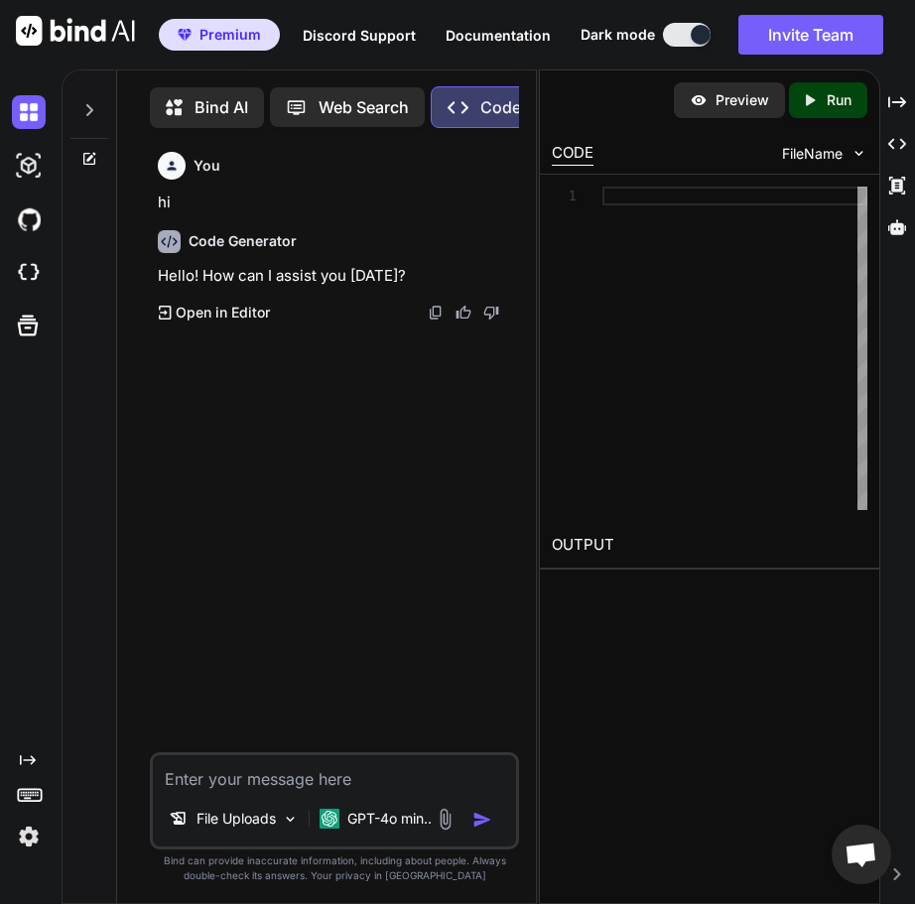
type textarea "x"
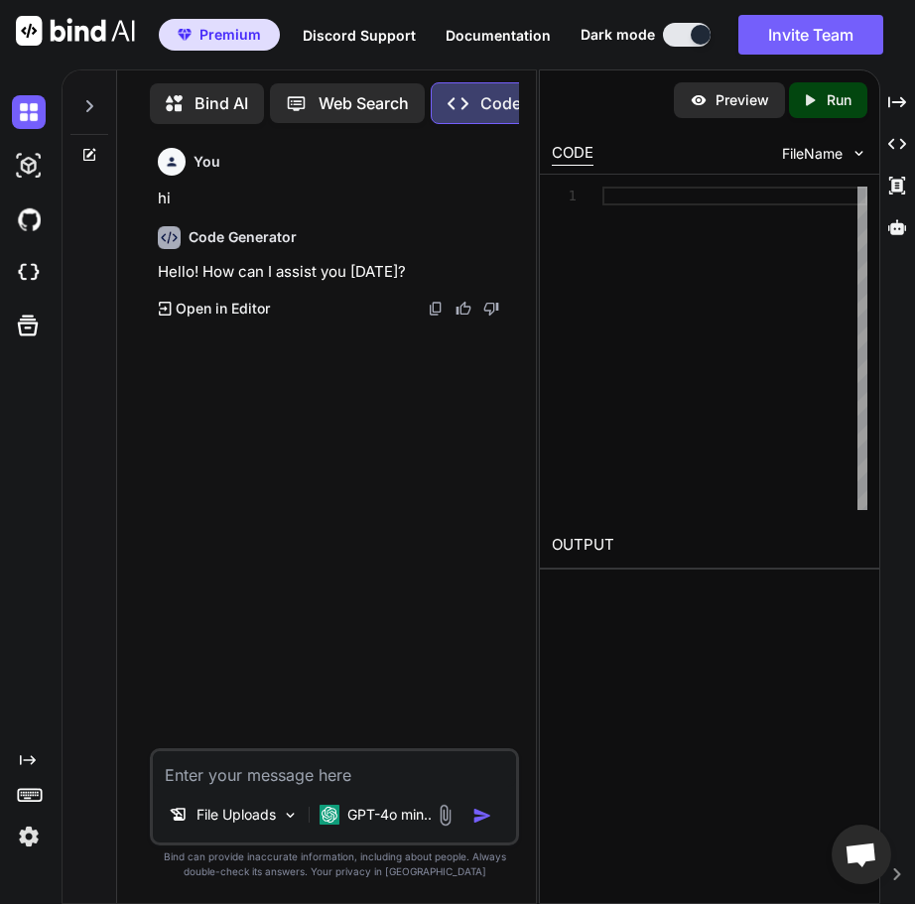
click at [776, 206] on div at bounding box center [734, 349] width 265 height 324
type textarea "print"
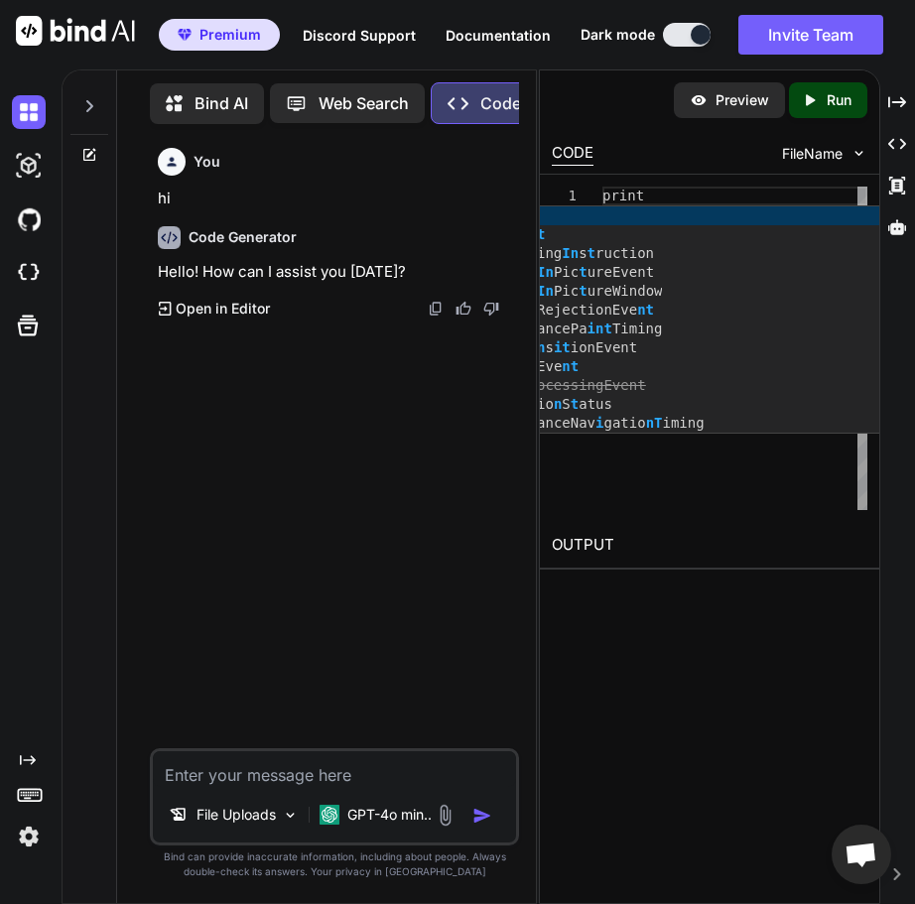
type textarea "x"
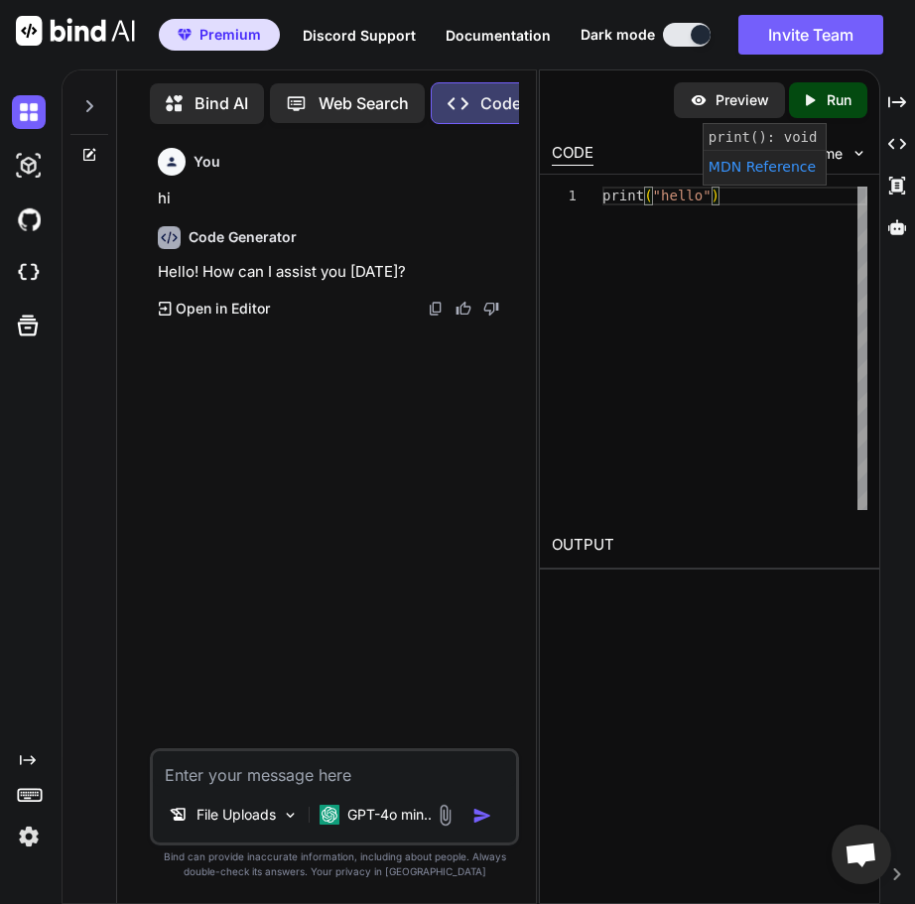
type textarea "print("hello")"
click at [827, 93] on p "Run" at bounding box center [839, 100] width 25 height 20
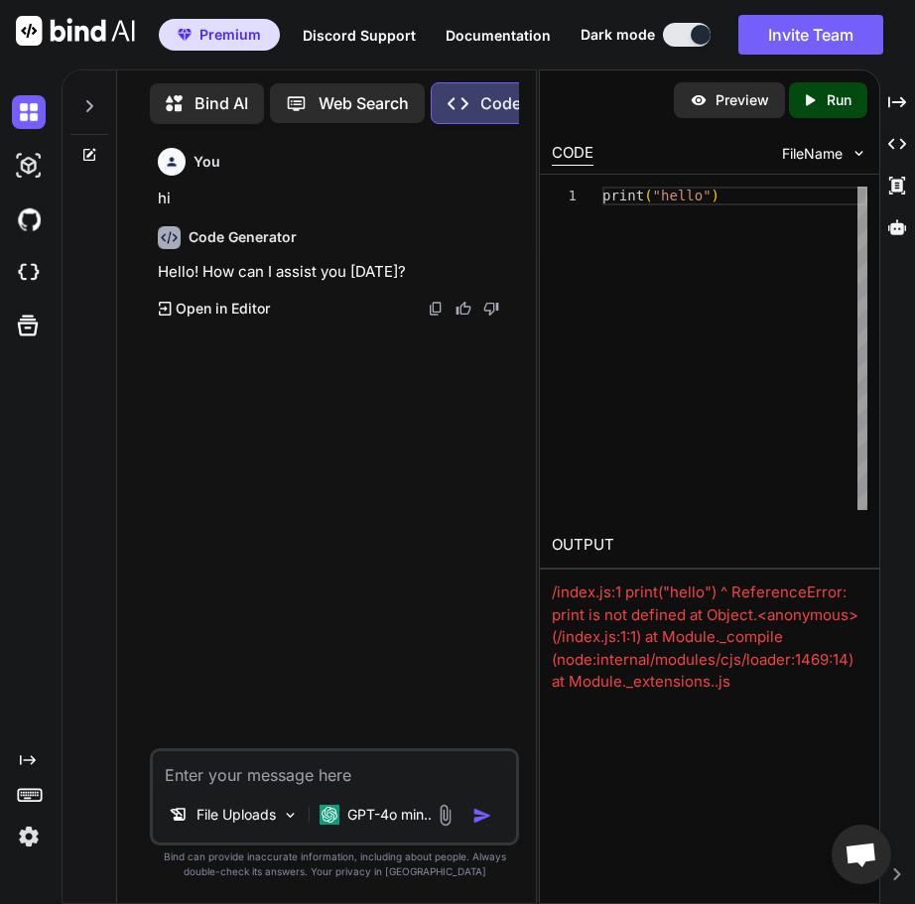
click at [721, 102] on p "Preview" at bounding box center [743, 100] width 54 height 20
type textarea "x"
click at [34, 264] on img at bounding box center [29, 273] width 34 height 34
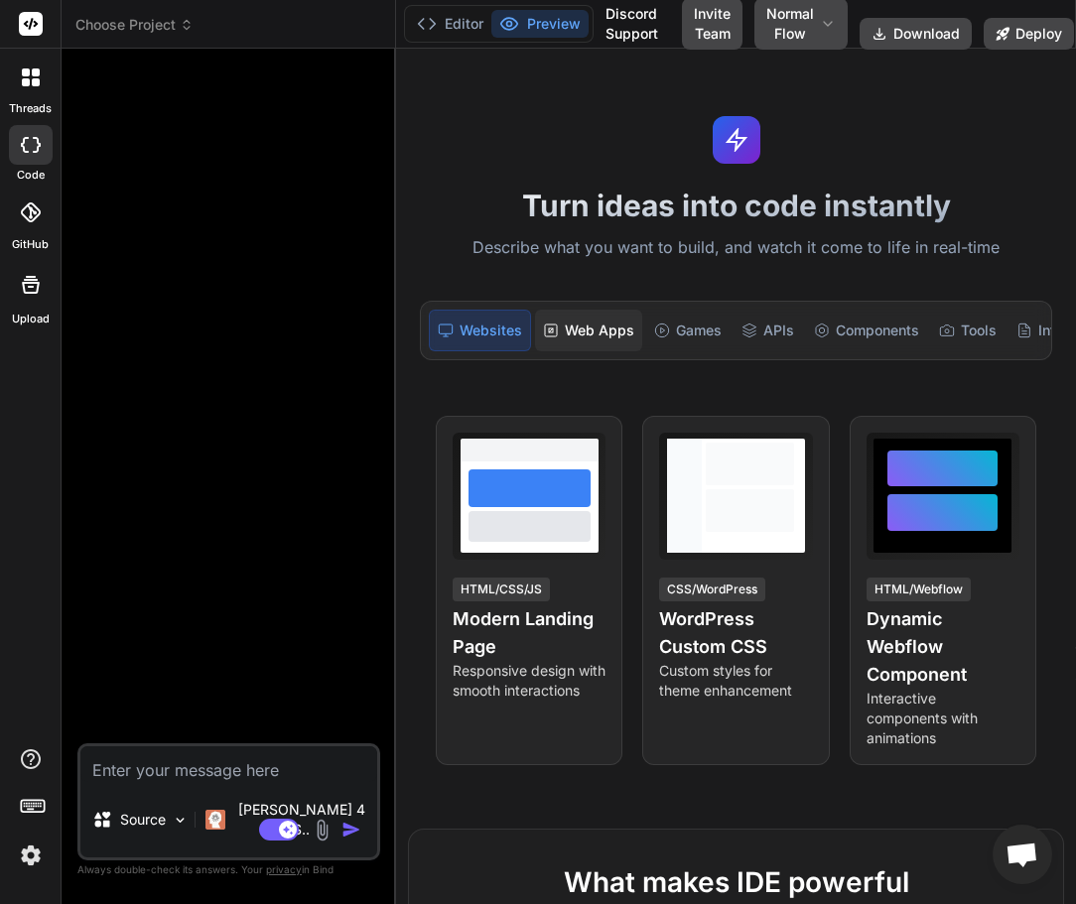
click at [599, 326] on div "Web Apps" at bounding box center [588, 331] width 107 height 42
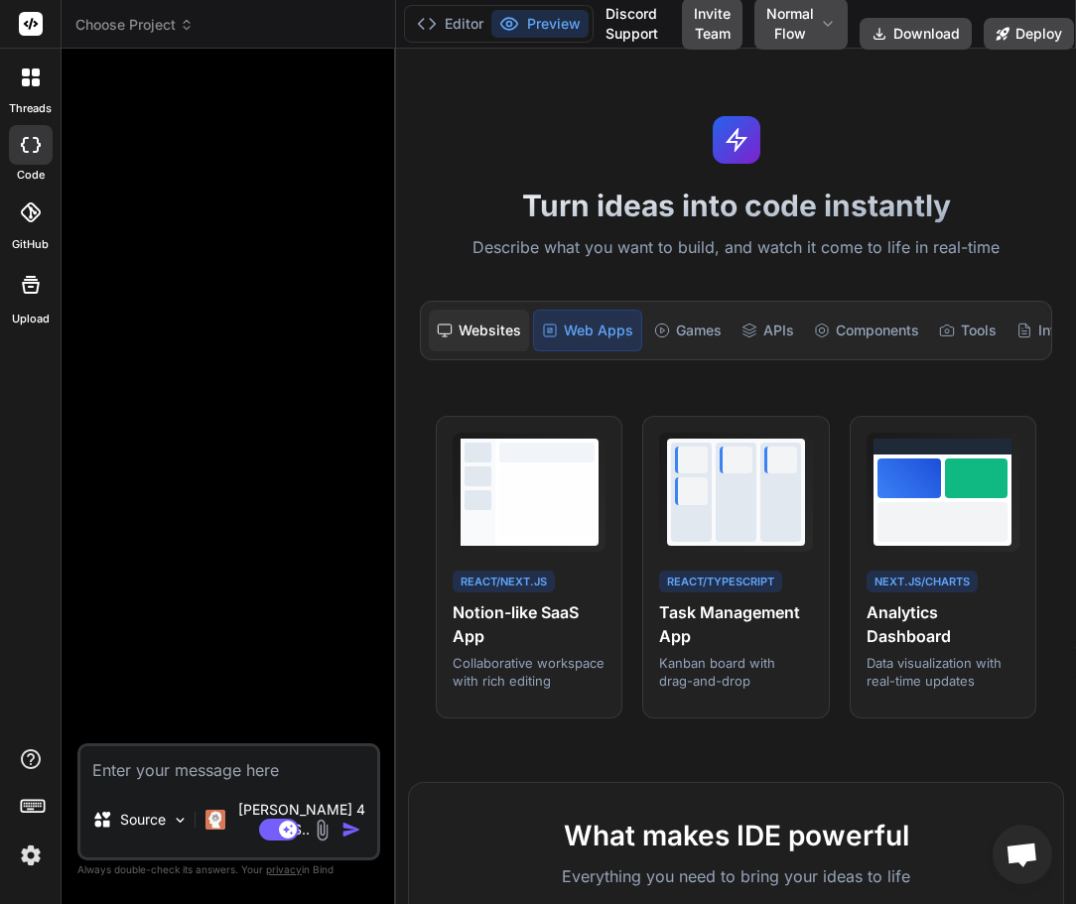
click at [464, 325] on div "Websites" at bounding box center [479, 331] width 100 height 42
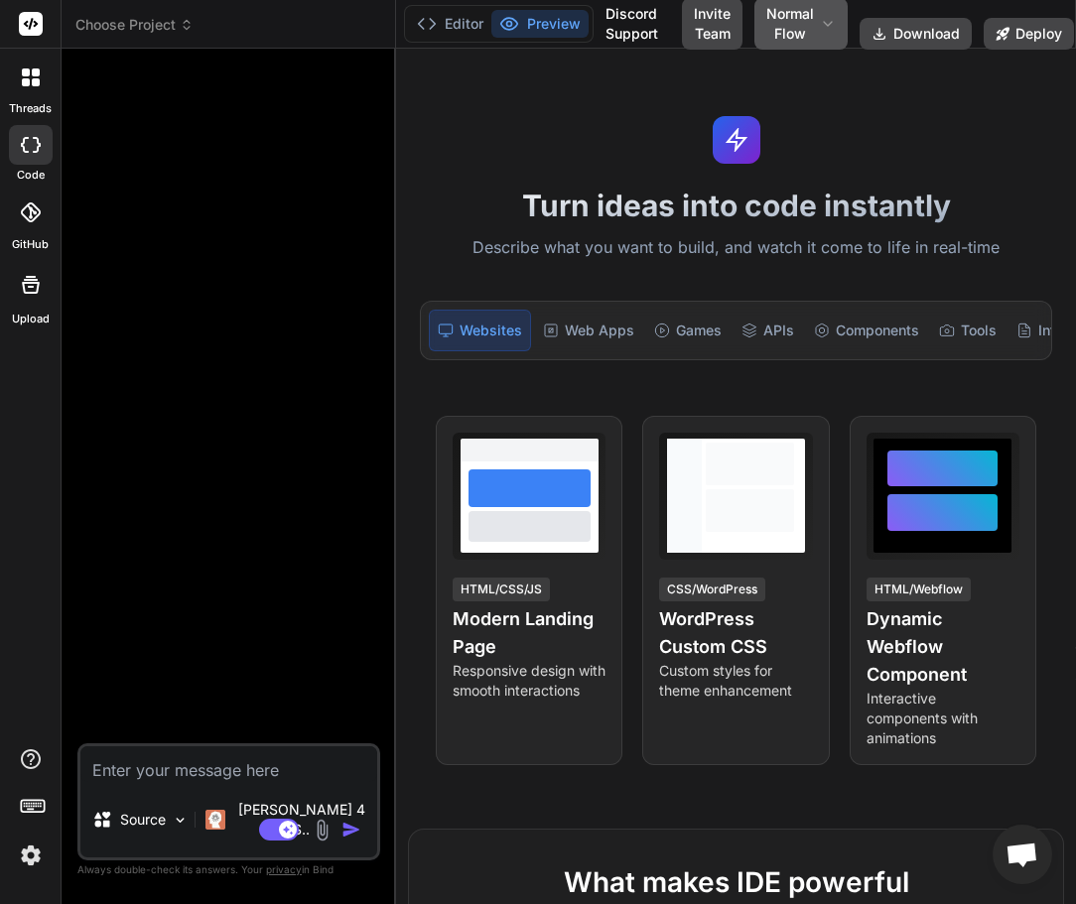
click at [834, 15] on button "Normal Flow" at bounding box center [800, 24] width 93 height 52
click at [899, 29] on button "Download" at bounding box center [916, 34] width 112 height 32
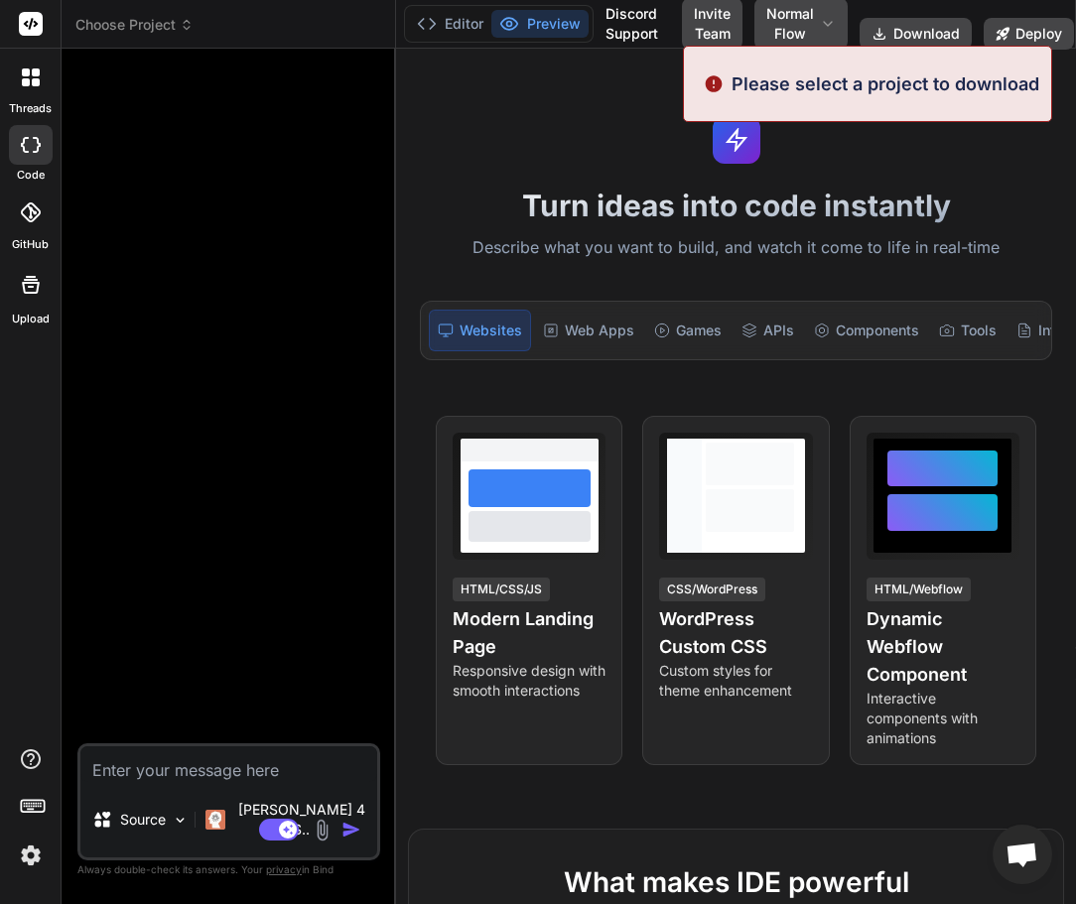
click at [895, 134] on div "Turn ideas into code instantly Describe what you want to build, and watch it co…" at bounding box center [736, 477] width 680 height 856
type textarea "x"
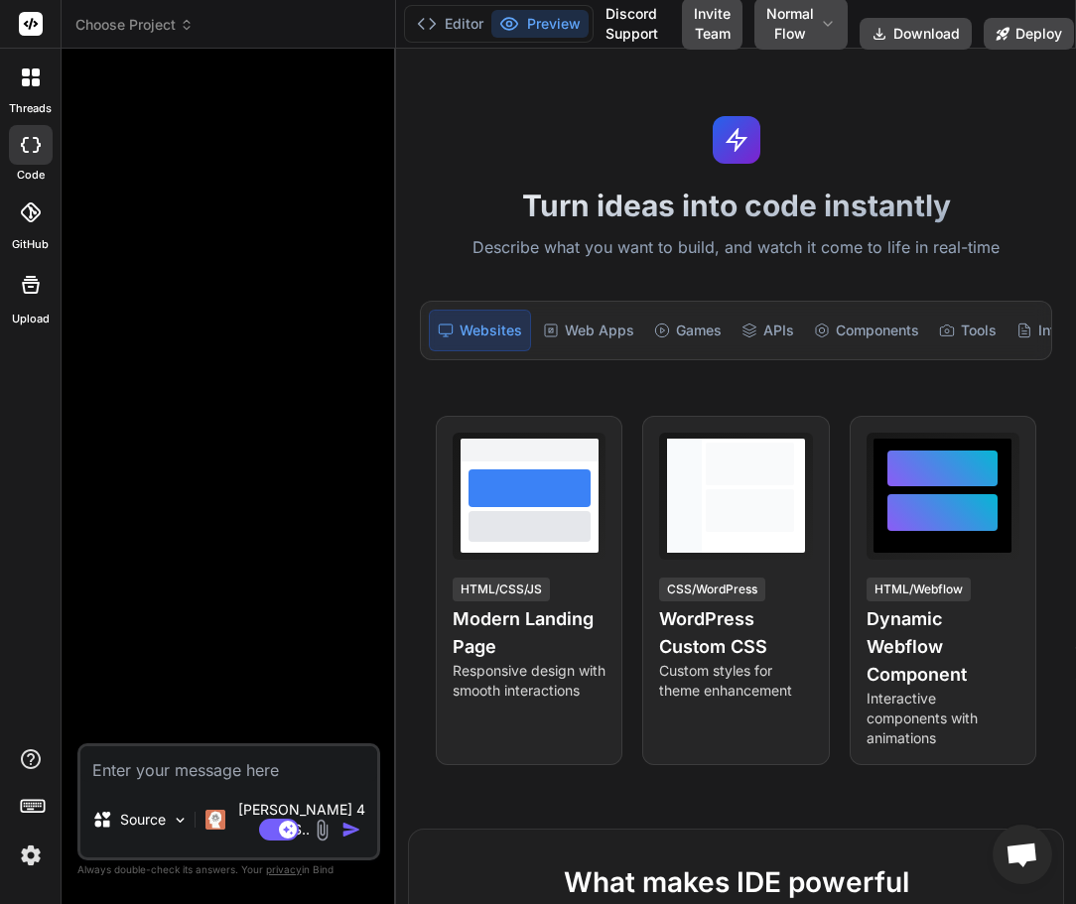
click at [288, 777] on textarea at bounding box center [228, 764] width 297 height 36
type textarea "h"
type textarea "x"
type textarea "hi"
type textarea "x"
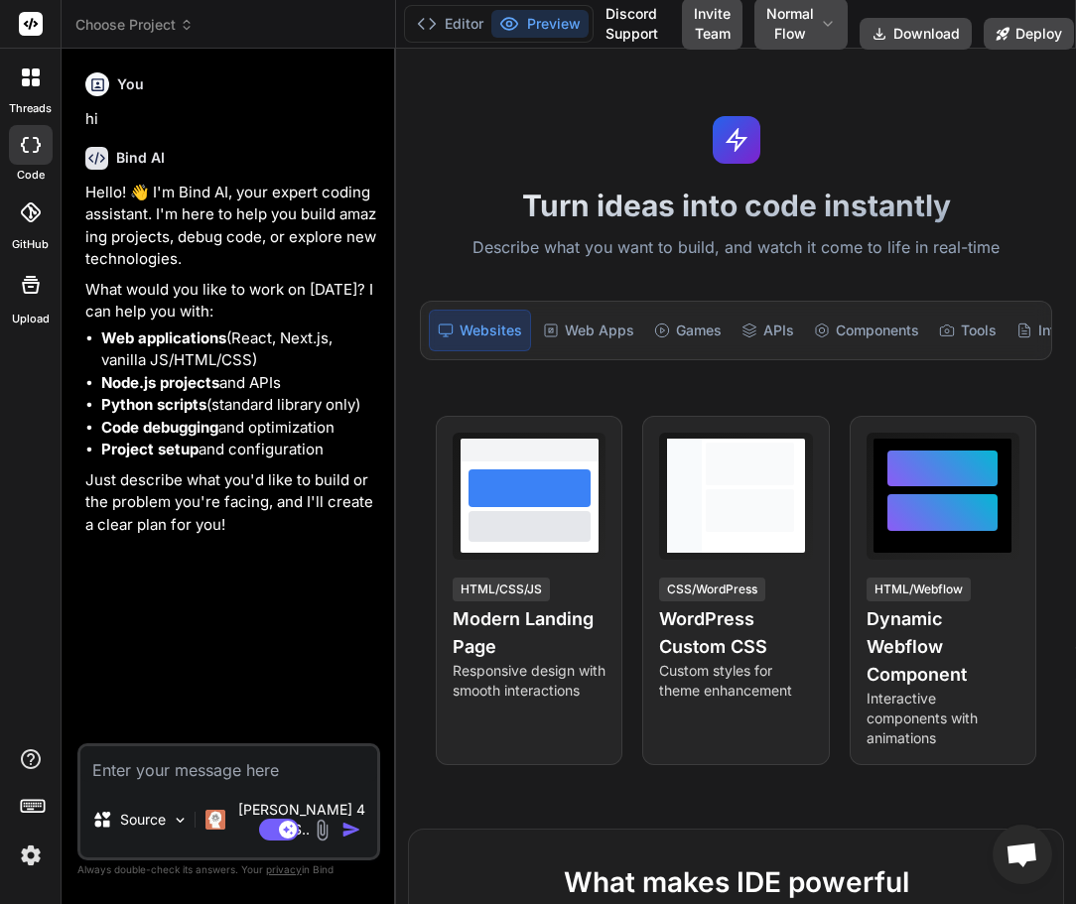
type textarea "x"
